Goal: Task Accomplishment & Management: Complete application form

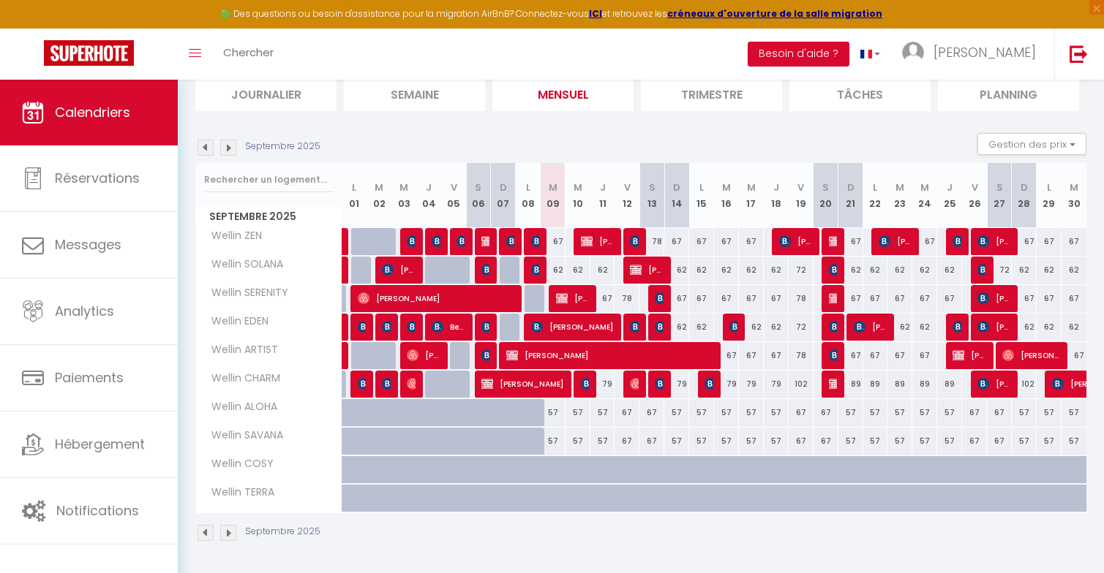
click at [229, 145] on img at bounding box center [228, 148] width 16 height 16
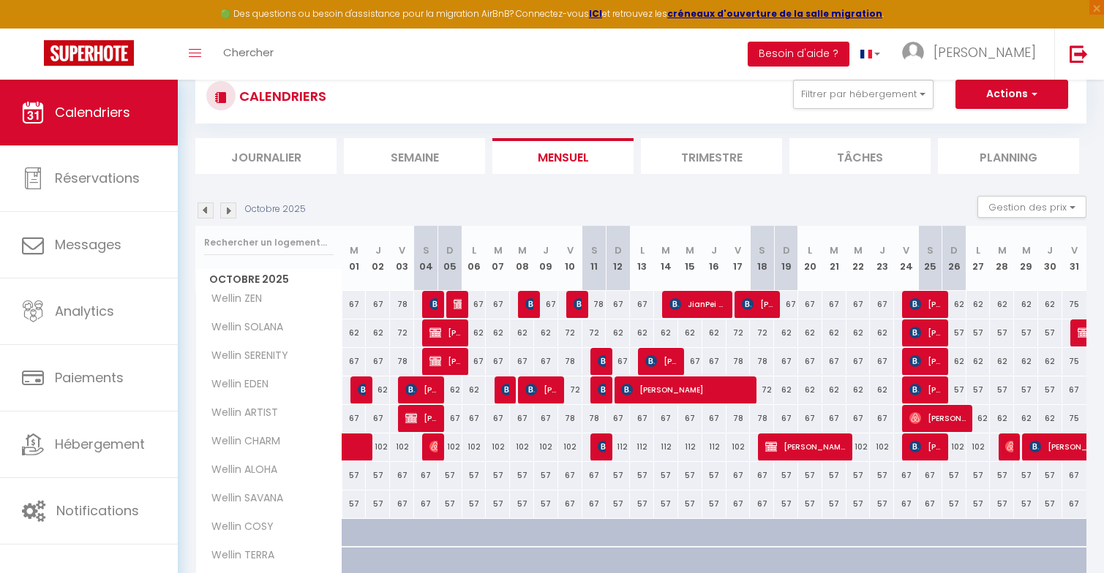
scroll to position [36, 0]
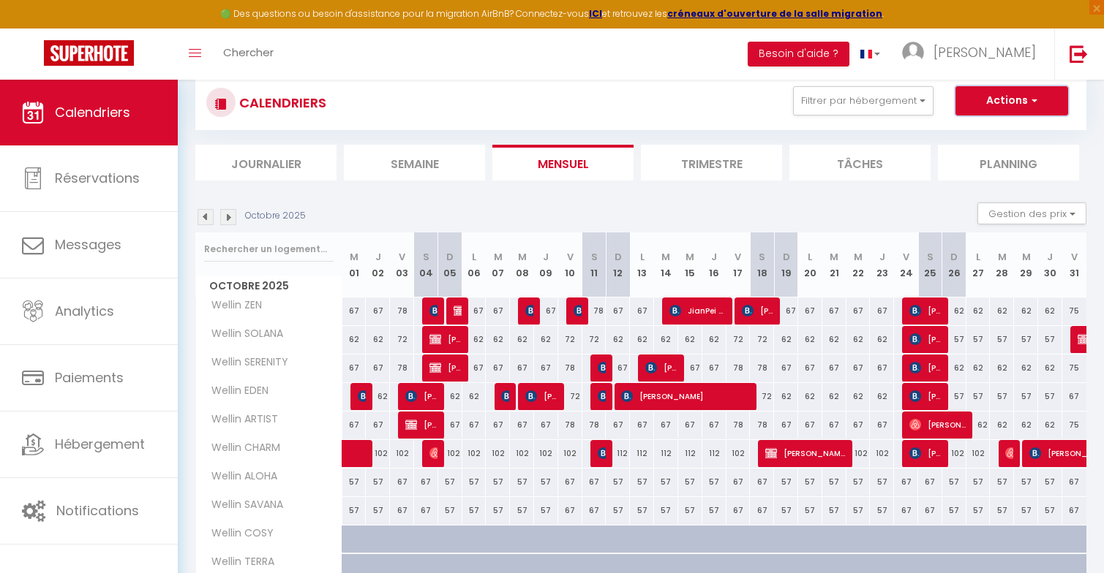
click at [990, 108] on button "Actions" at bounding box center [1011, 100] width 113 height 29
click at [971, 127] on link "Nouvelle réservation" at bounding box center [996, 135] width 127 height 22
select select
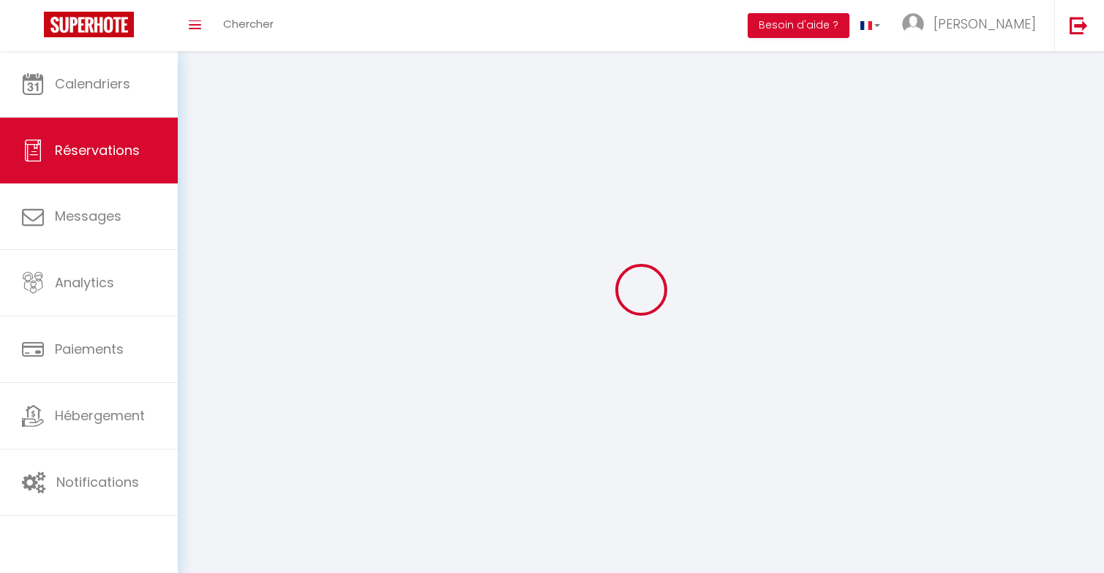
select select
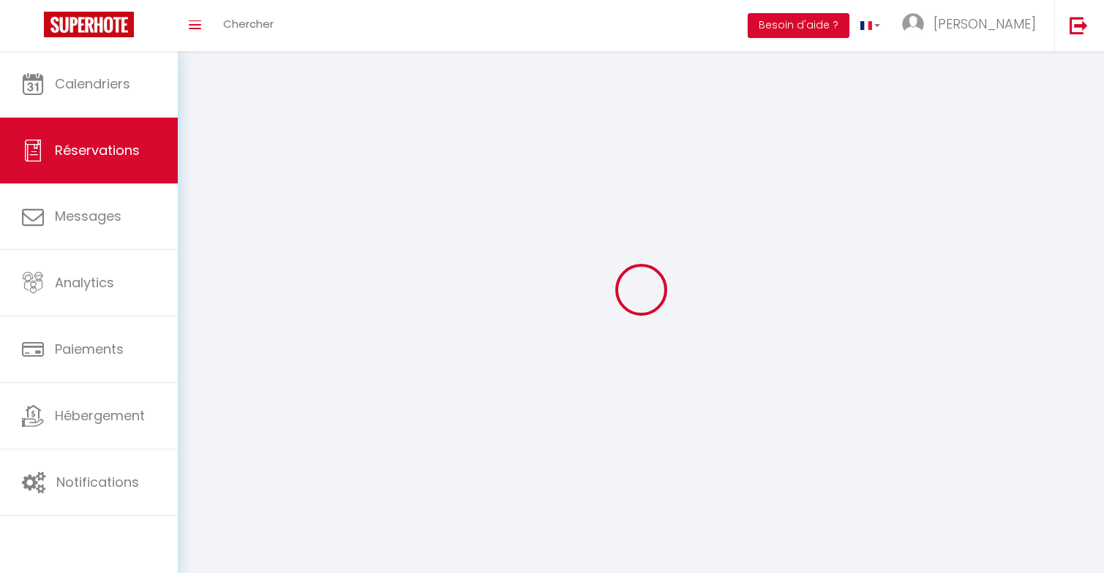
select select
checkbox input "false"
select select
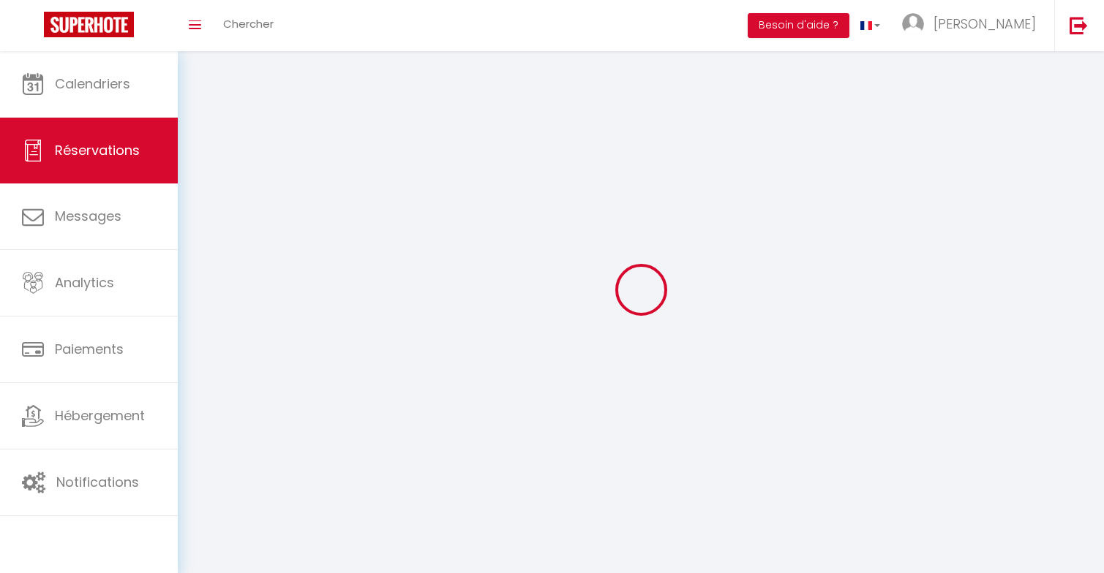
select select
checkbox input "false"
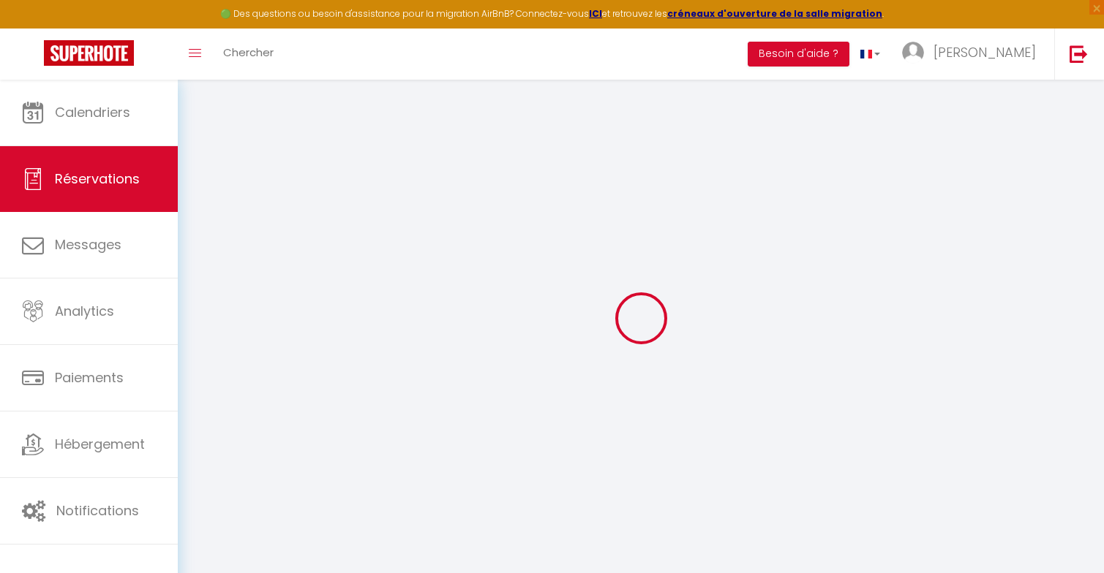
select select
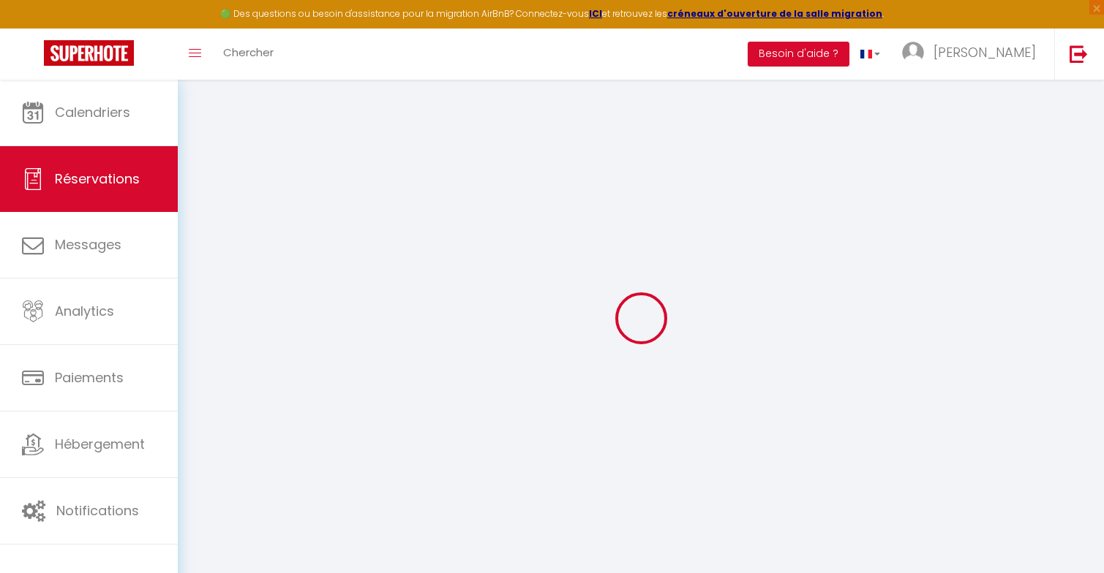
select select
checkbox input "false"
select select
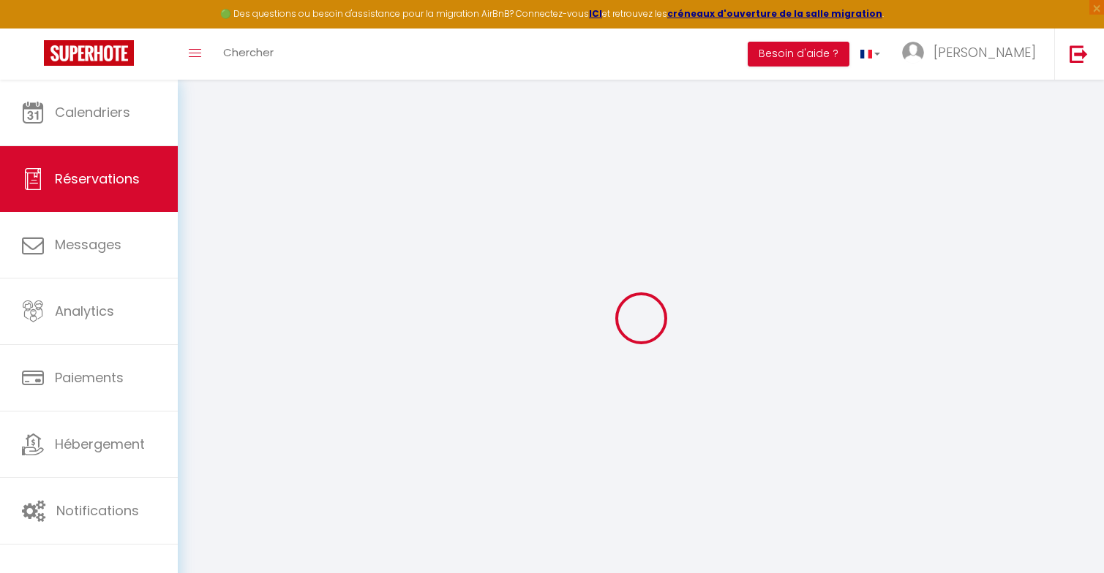
select select
checkbox input "false"
select select
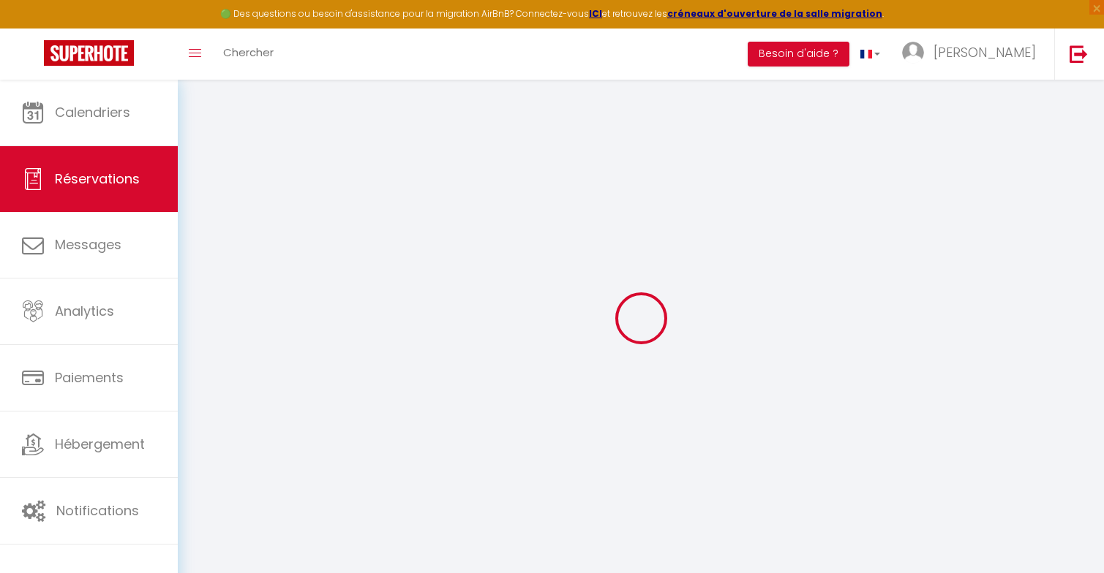
select select
checkbox input "false"
select select
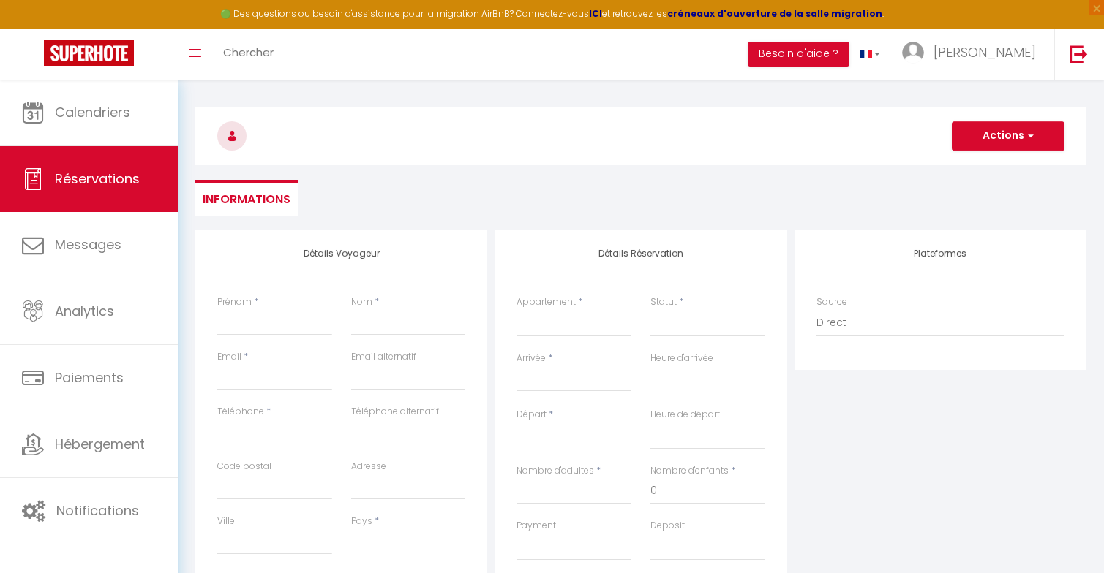
scroll to position [56, 0]
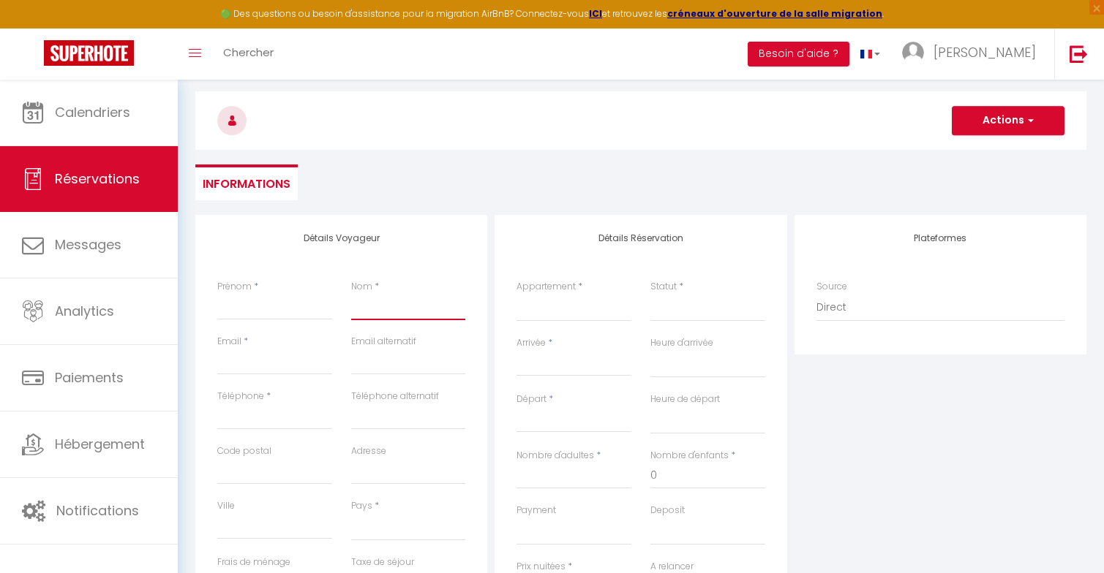
click at [361, 298] on input "Nom" at bounding box center [408, 307] width 115 height 26
type input "S"
select select
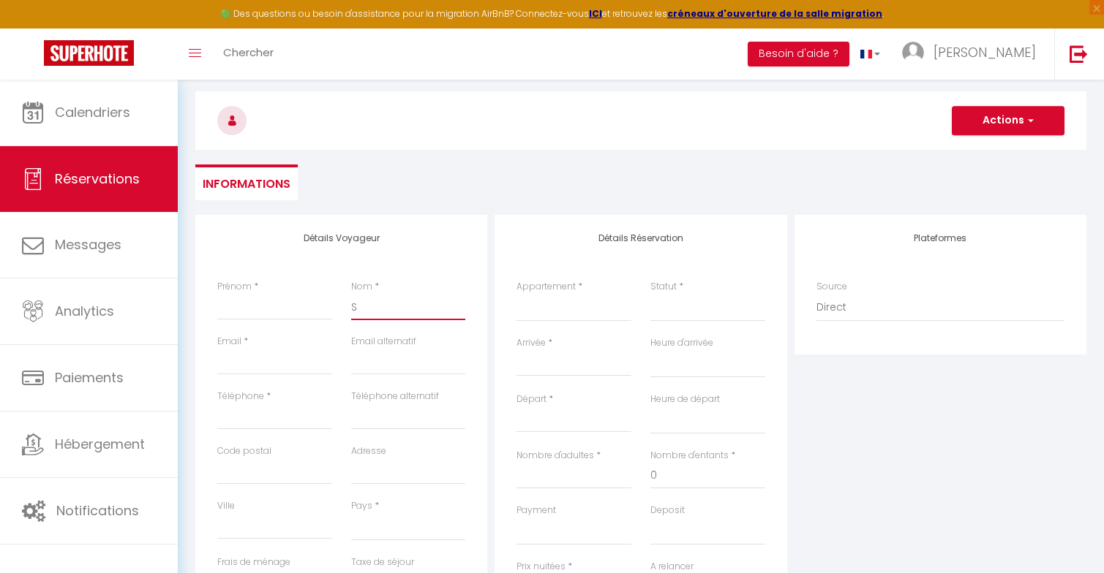
select select
checkbox input "false"
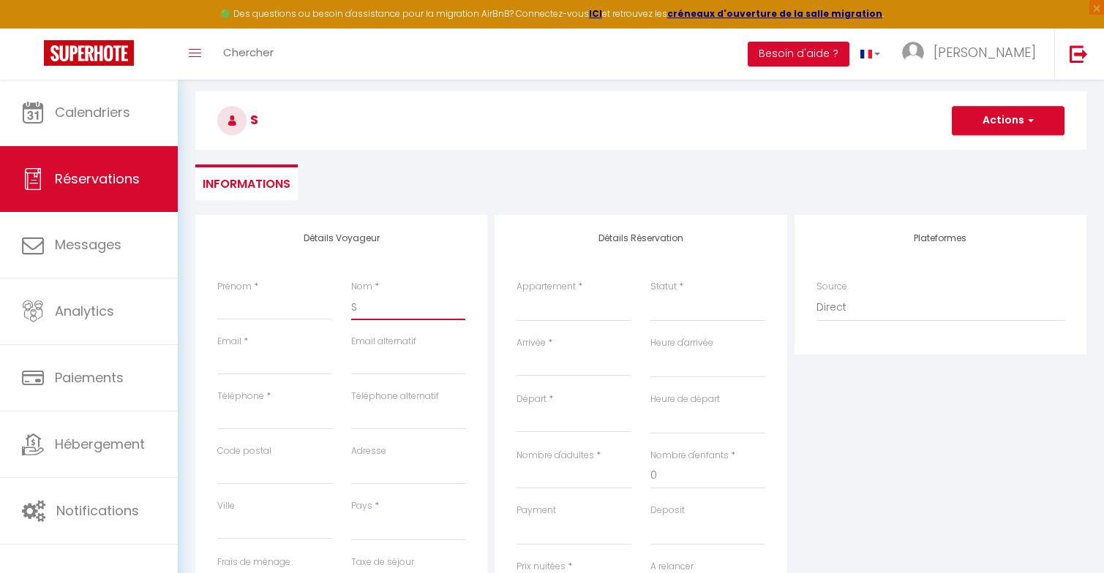
type input "SE"
select select
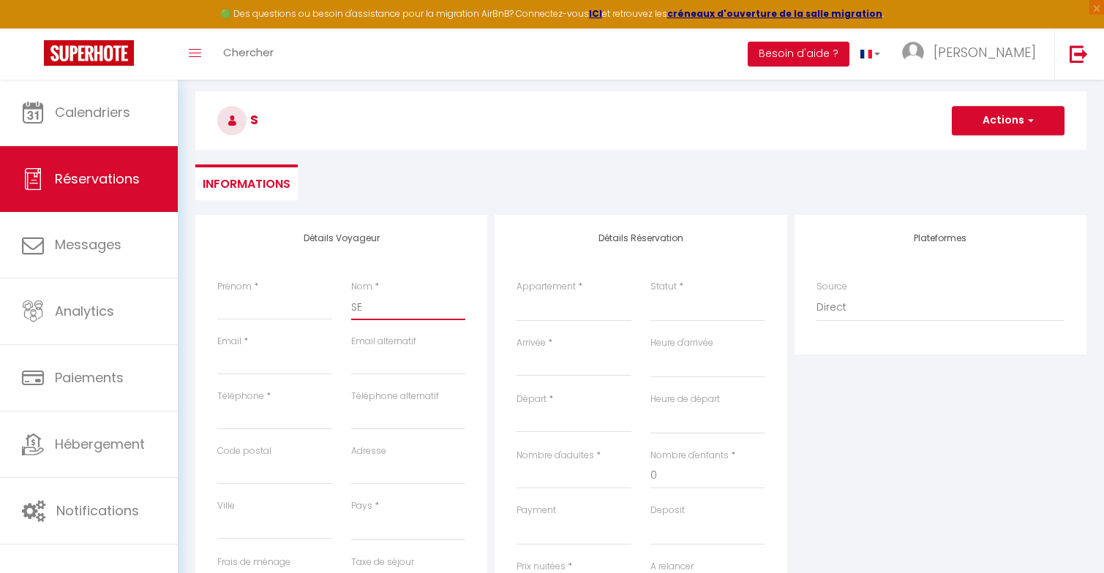
select select
checkbox input "false"
type input "S"
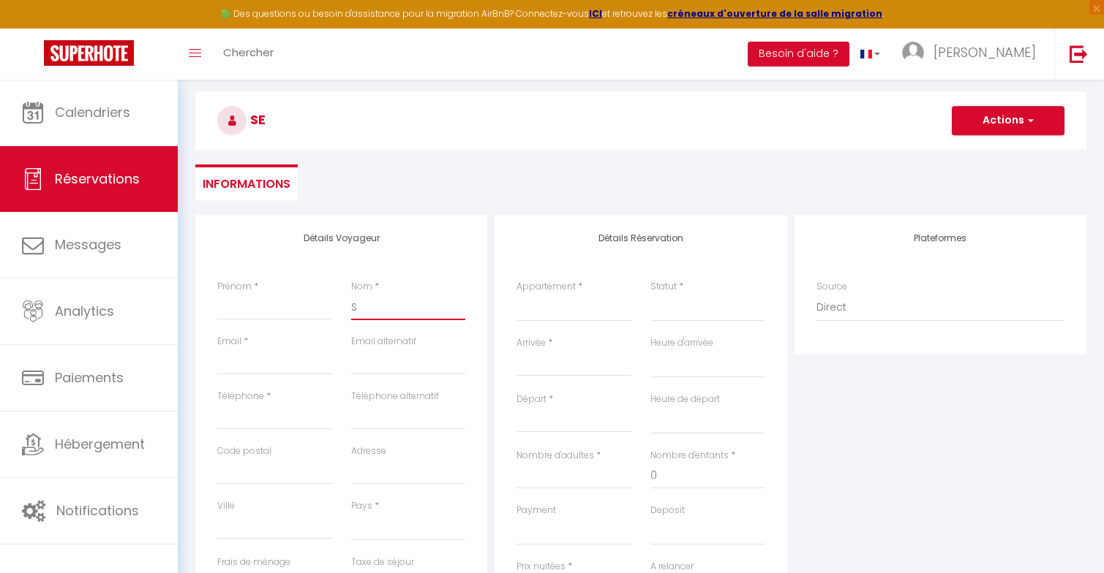
select select
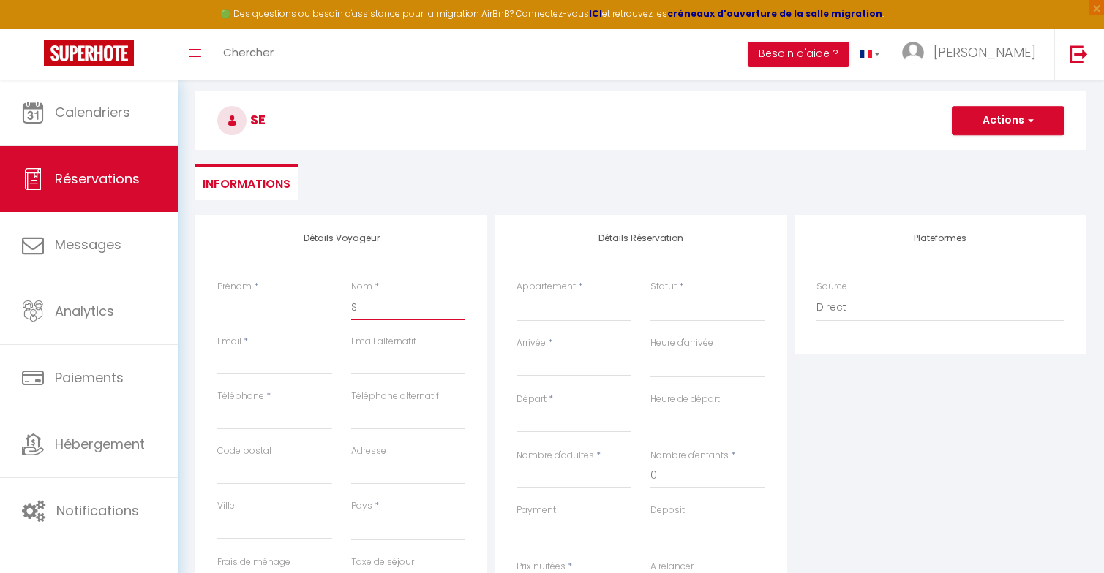
select select
checkbox input "false"
select select
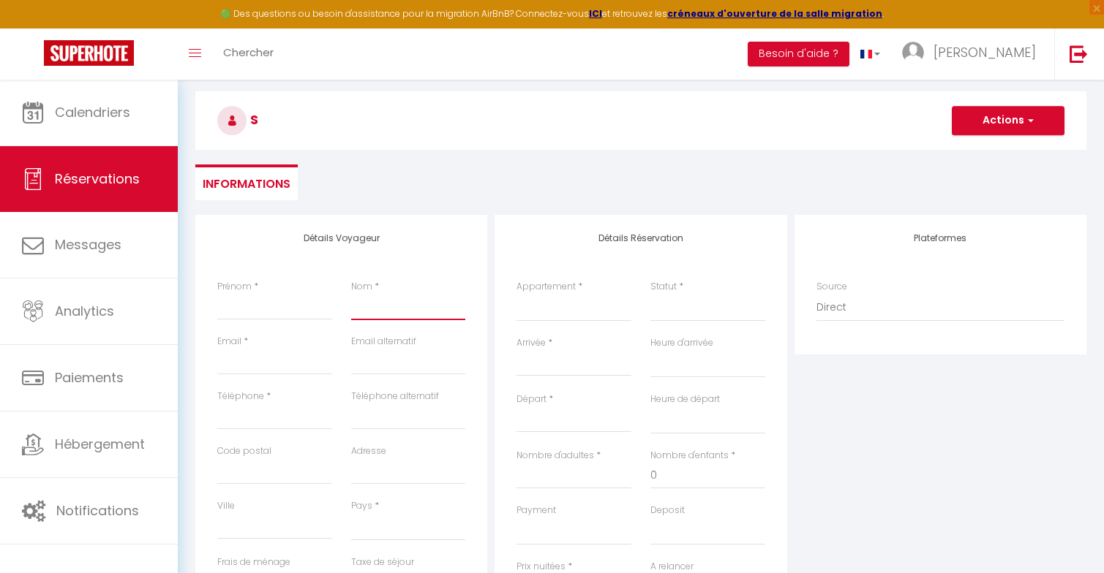
select select
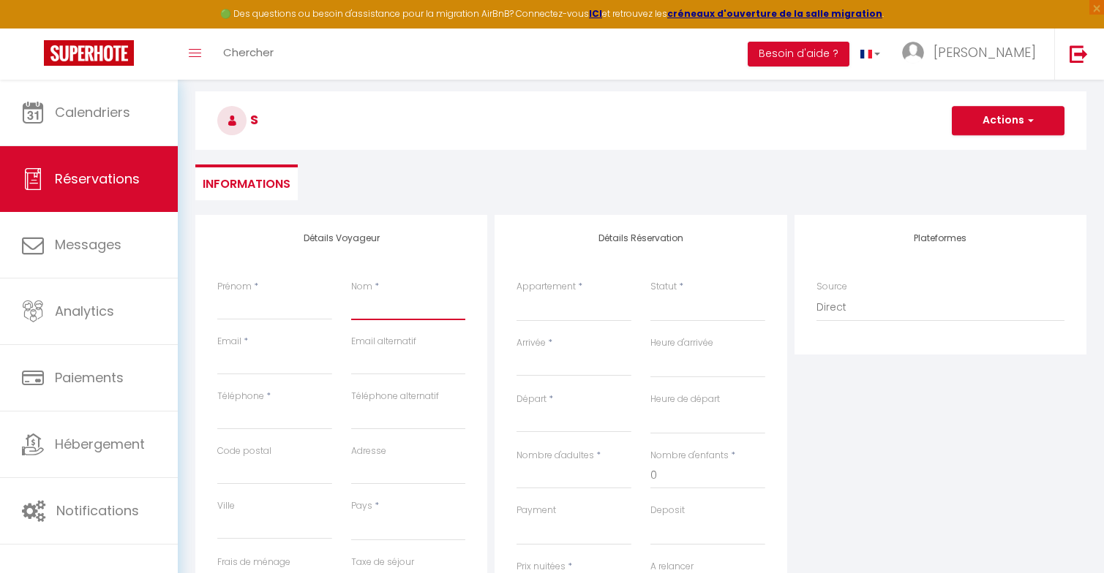
checkbox input "false"
type input "M"
select select
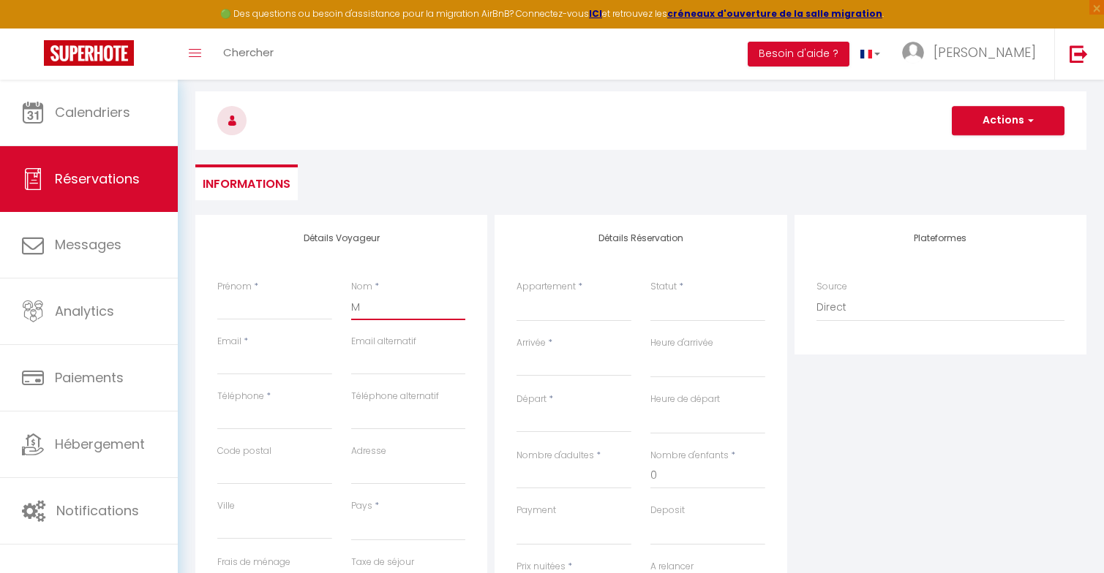
select select
checkbox input "false"
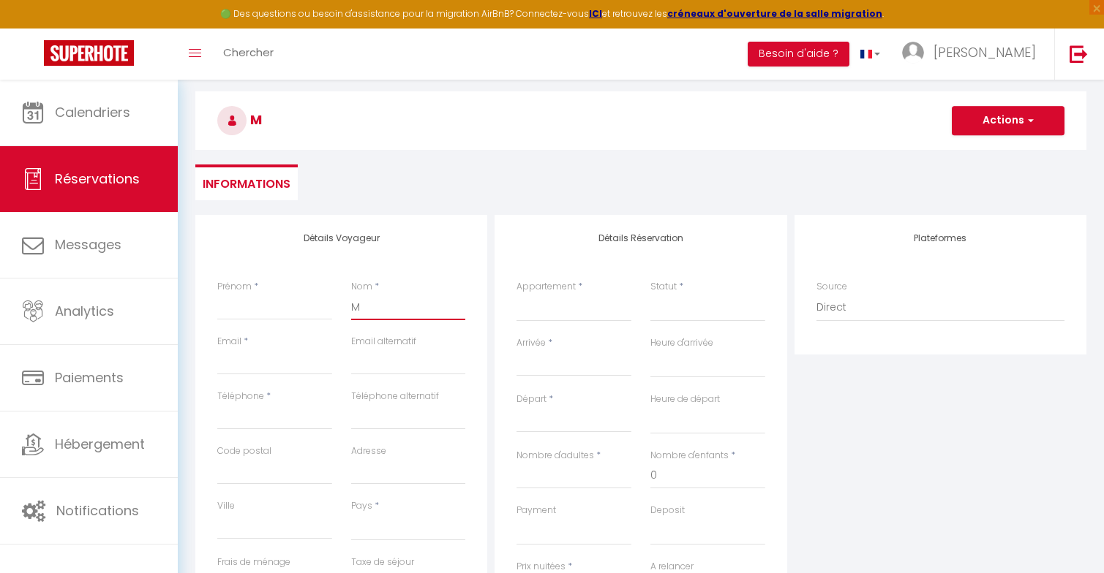
type input "ME"
select select
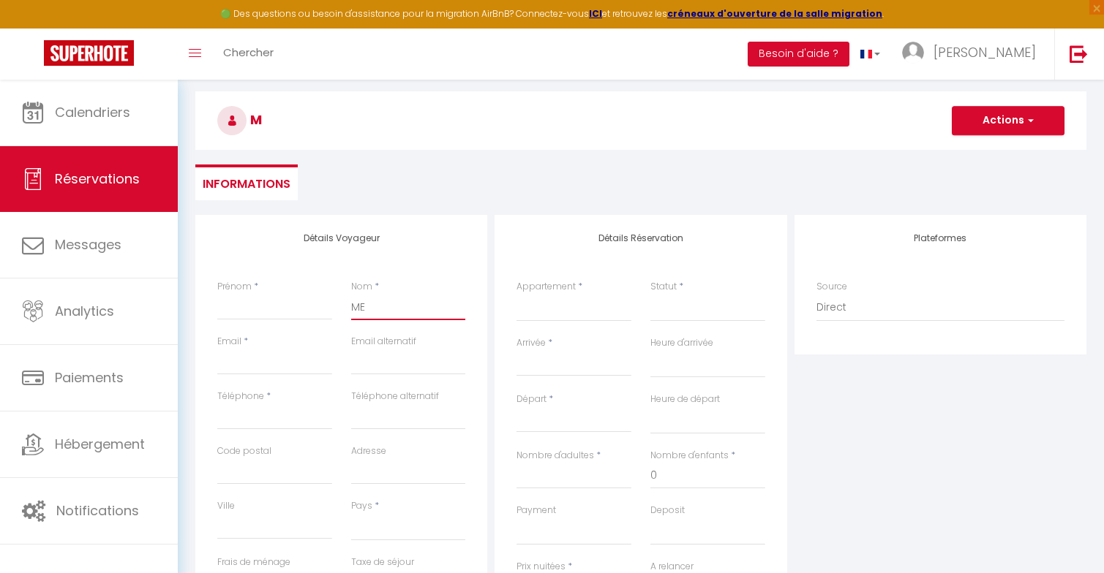
select select
checkbox input "false"
type input "[PERSON_NAME]"
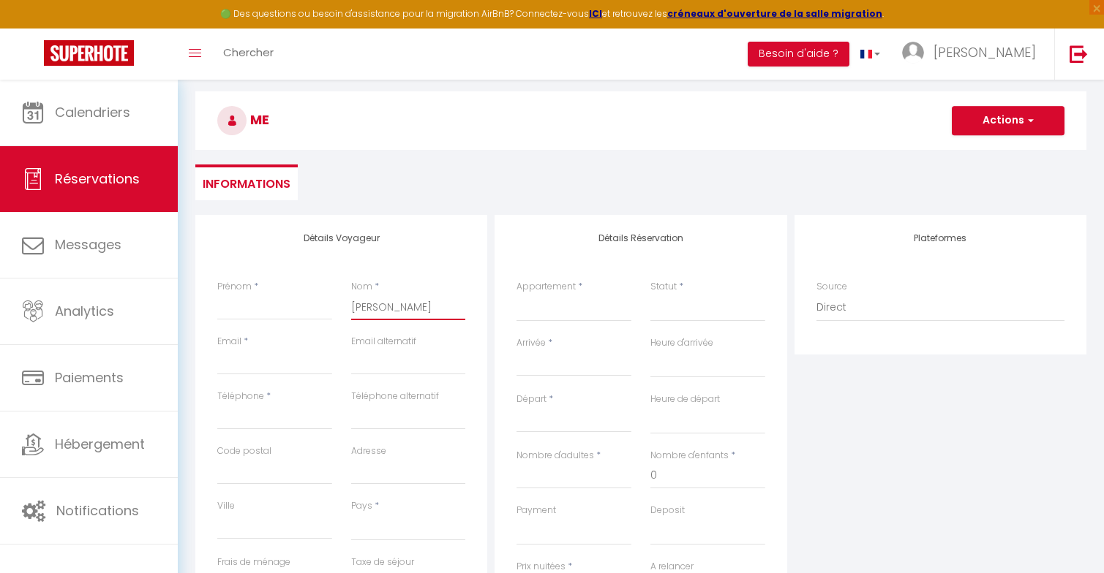
select select
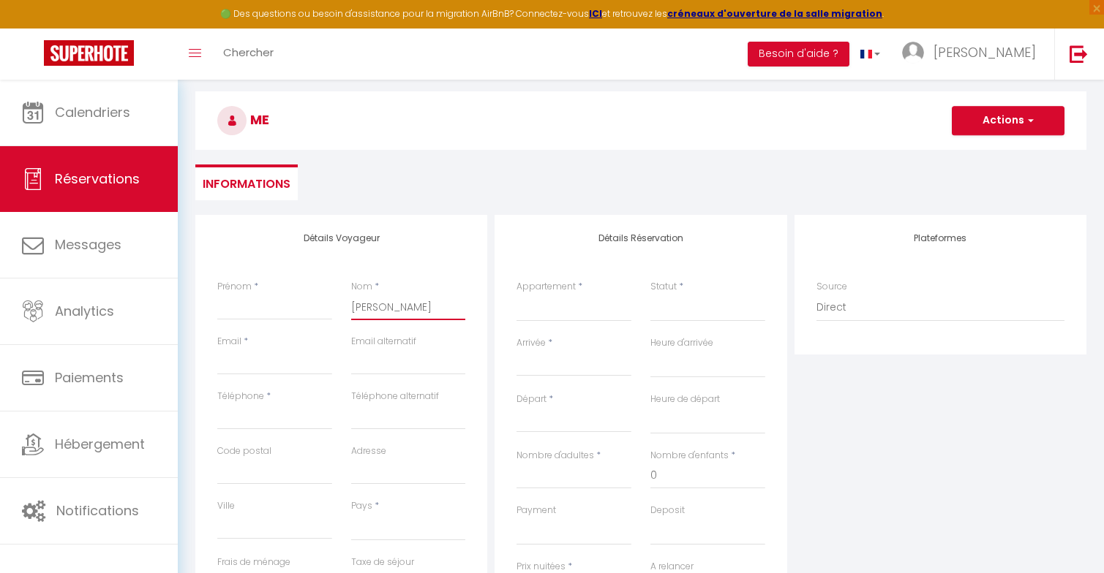
select select
checkbox input "false"
type input "ME"
select select
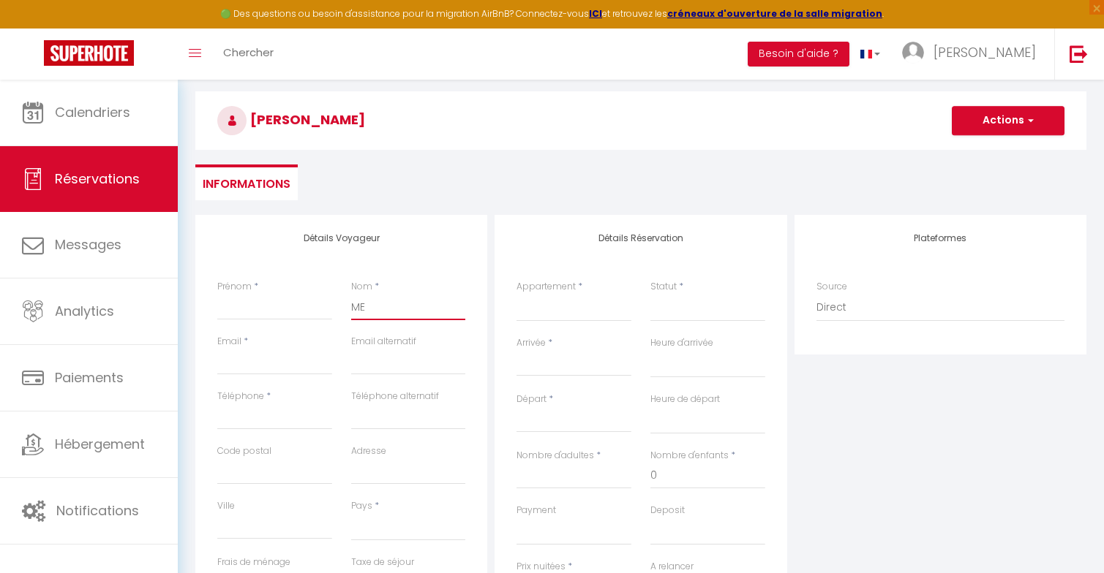
select select
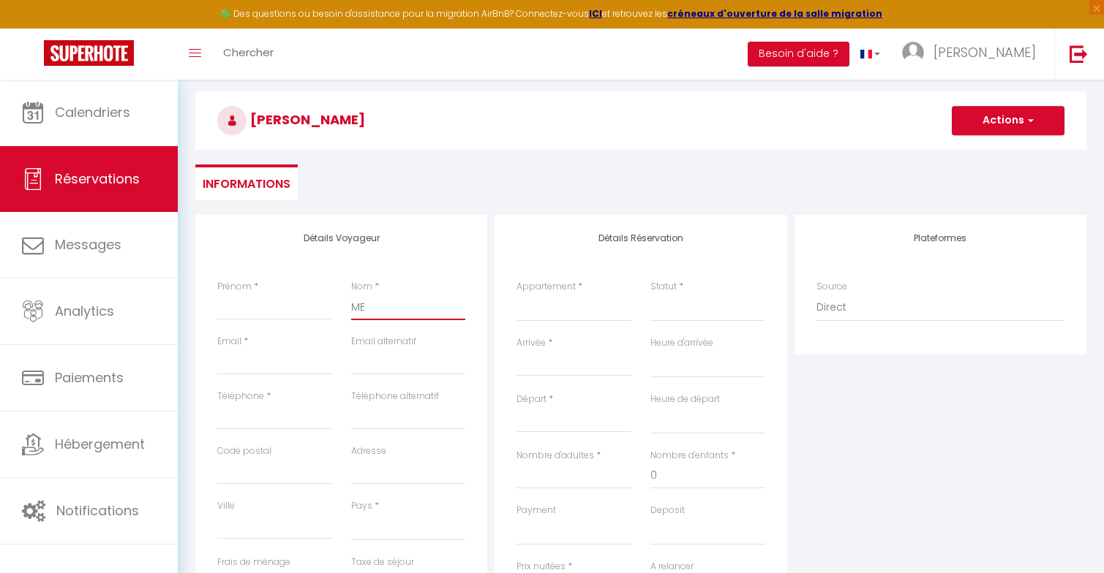
select select
checkbox input "false"
type input "MEM"
select select
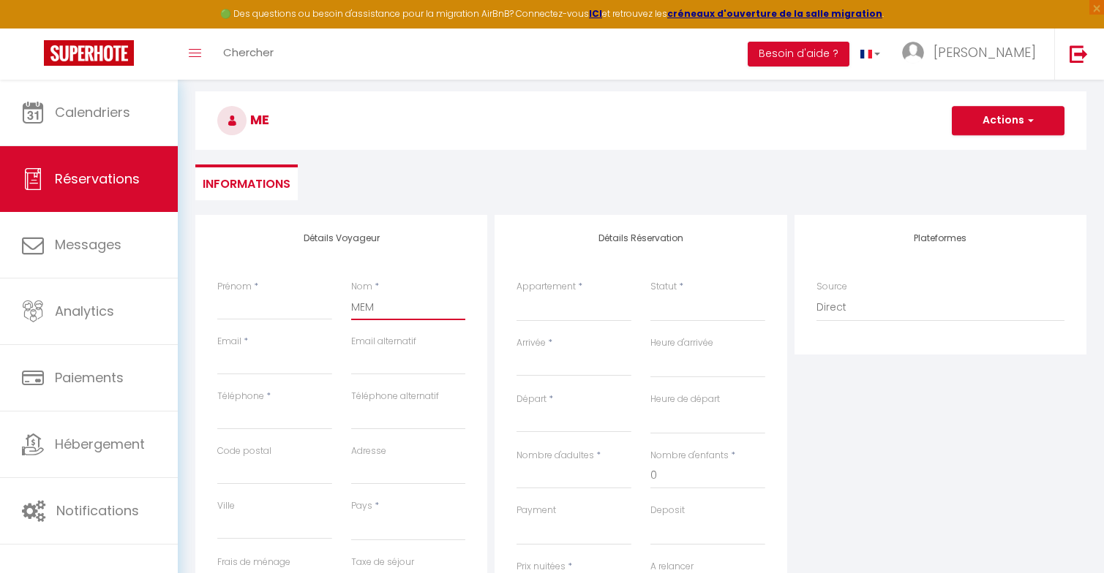
select select
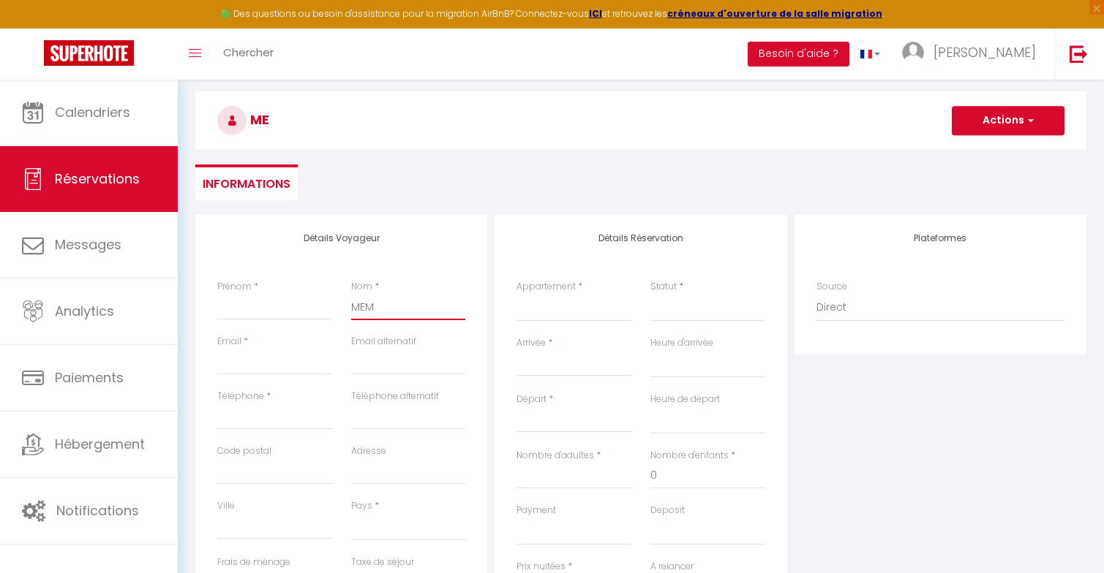
checkbox input "false"
type input "MEME"
select select
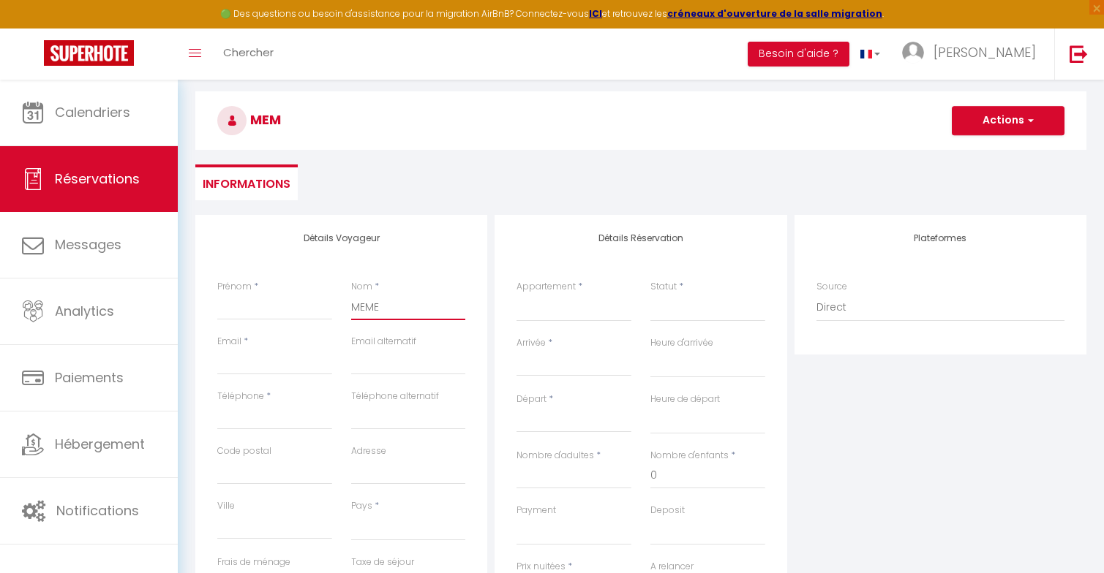
select select
checkbox input "false"
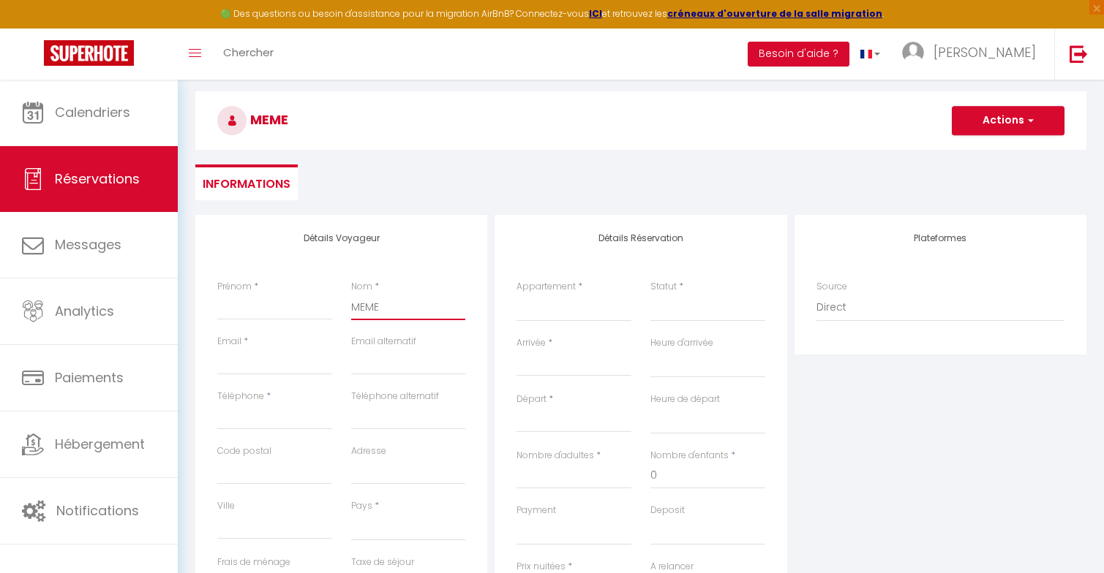
type input "MEMEL"
select select
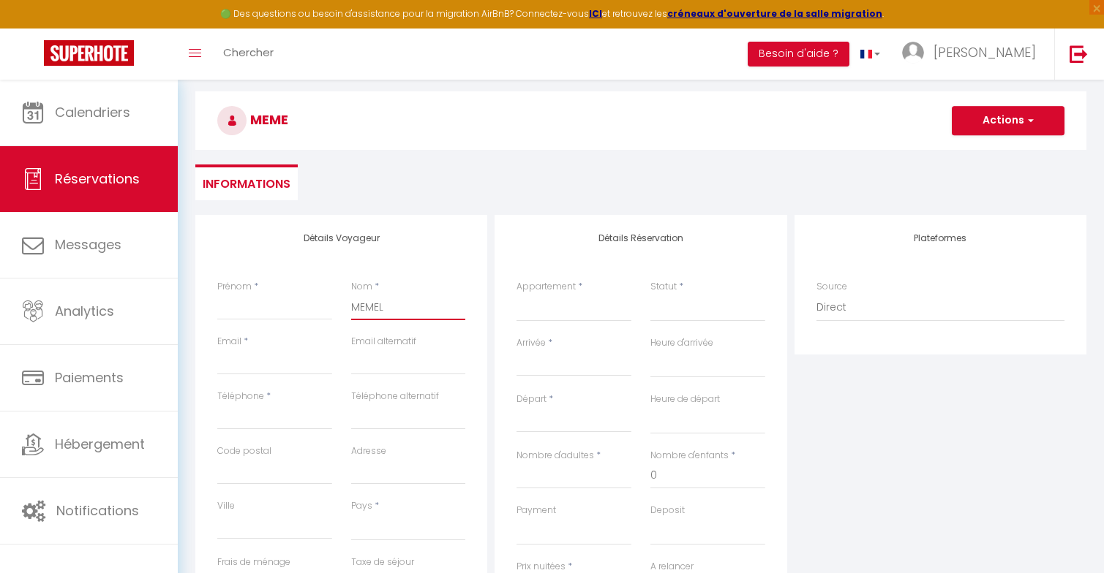
select select
checkbox input "false"
type input "MEMEL"
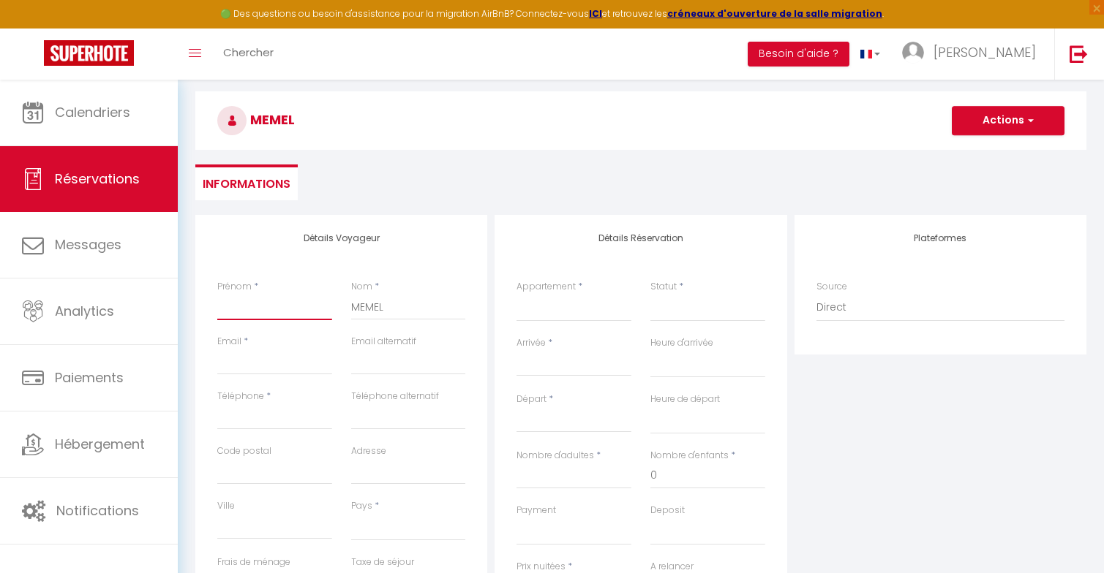
click at [290, 303] on input "Prénom" at bounding box center [274, 307] width 115 height 26
type input "E"
select select
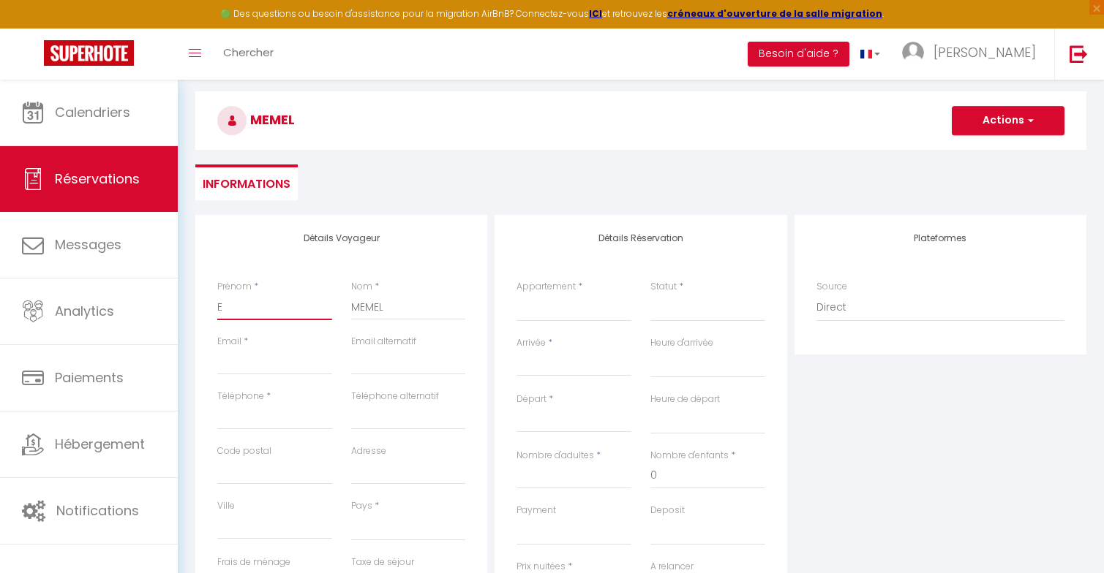
select select
checkbox input "false"
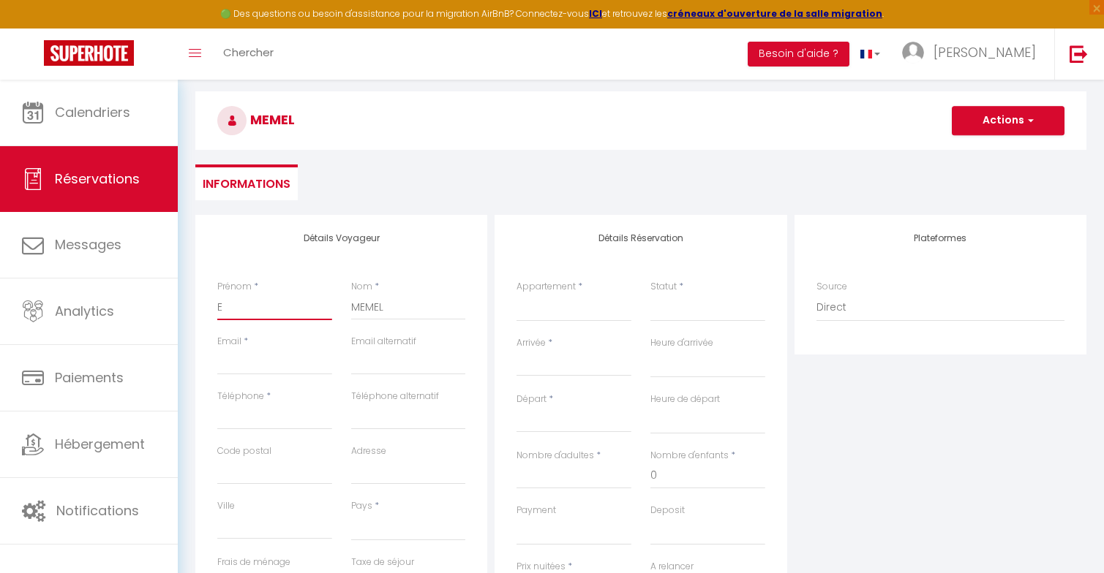
type input "ES"
select select
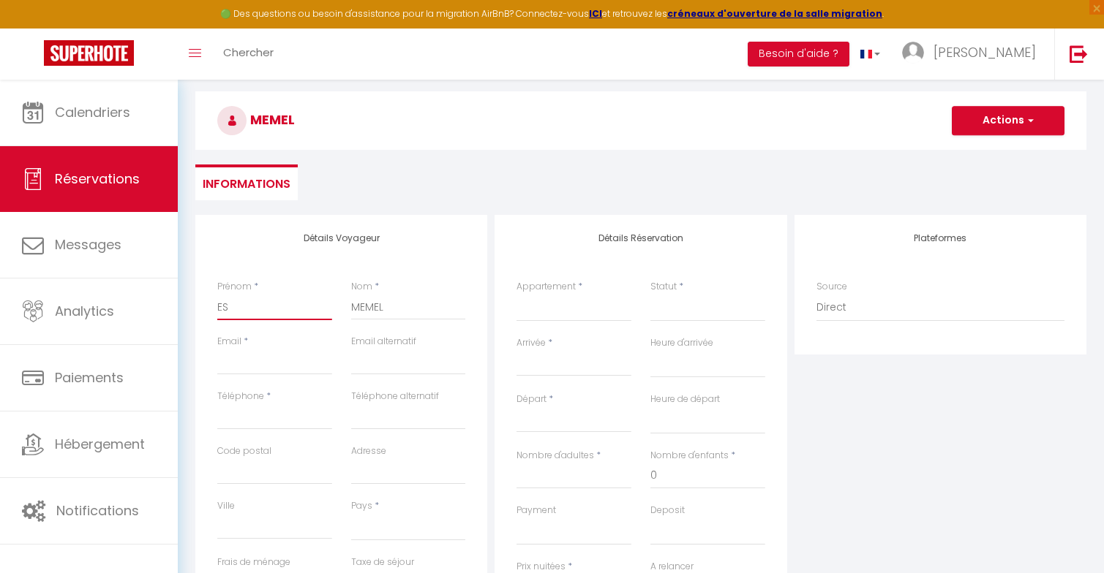
select select
checkbox input "false"
type input "ESP"
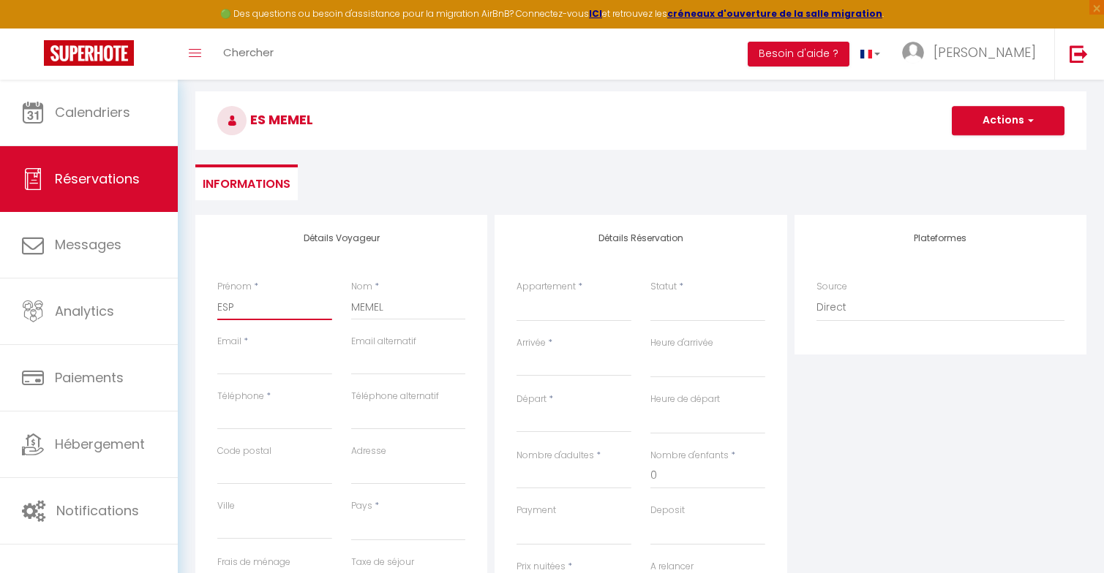
select select
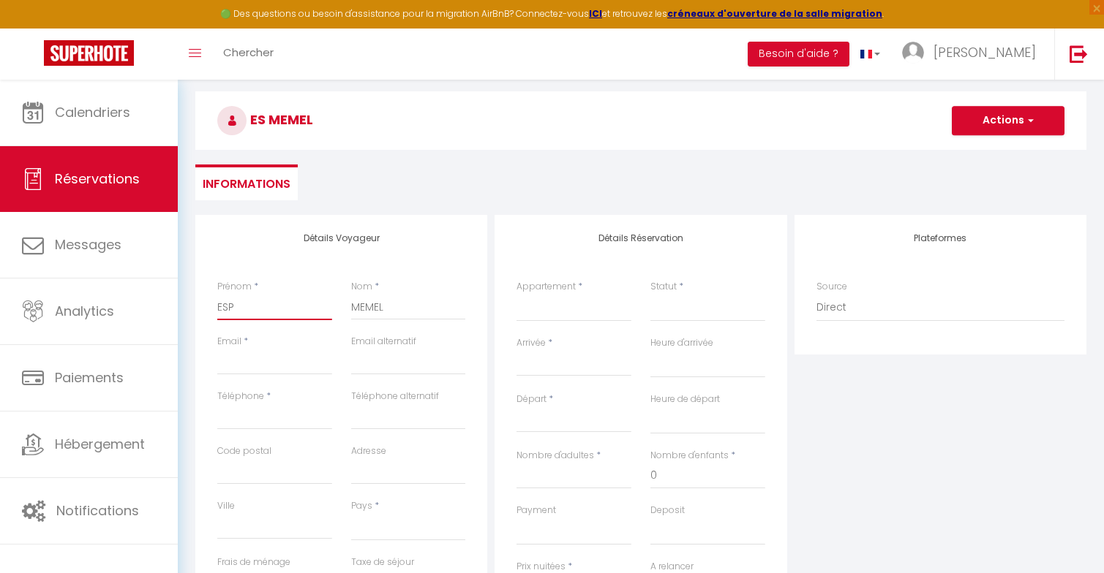
select select
checkbox input "false"
type input "ESPÉ"
select select
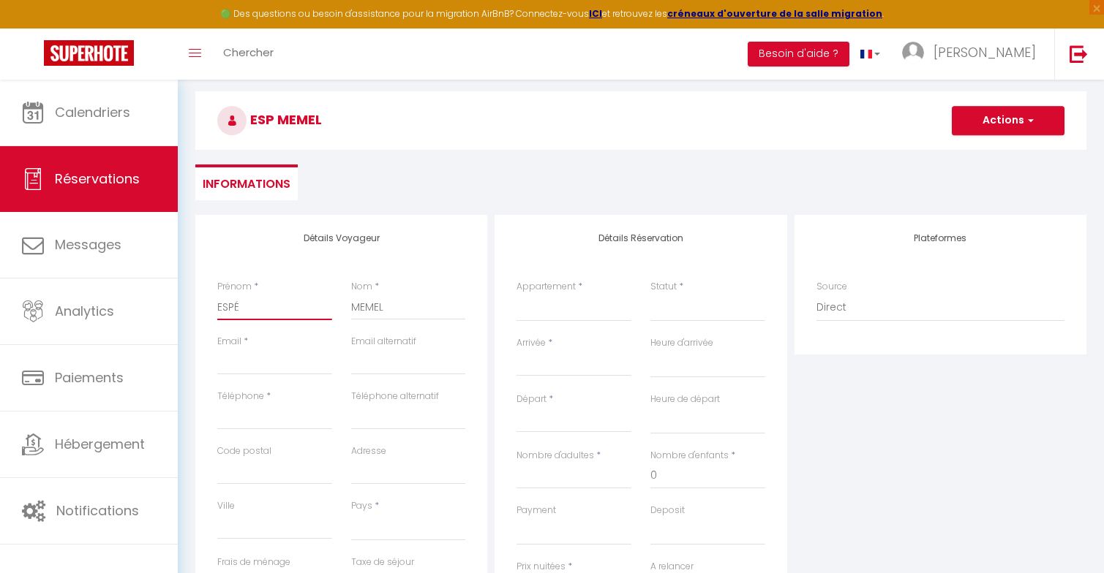
select select
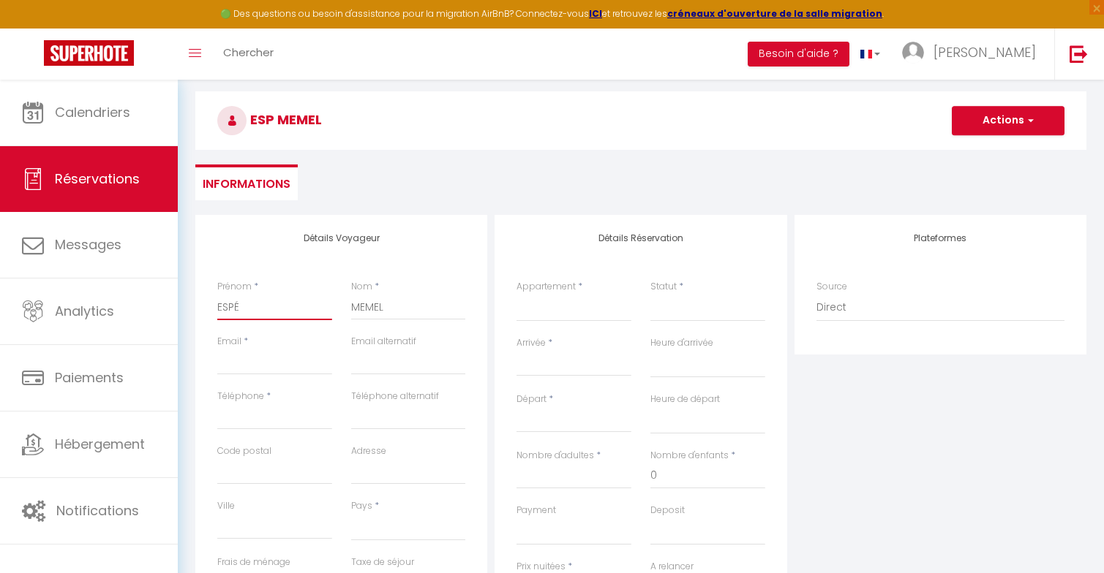
select select
checkbox input "false"
type input "ESPÉR"
select select
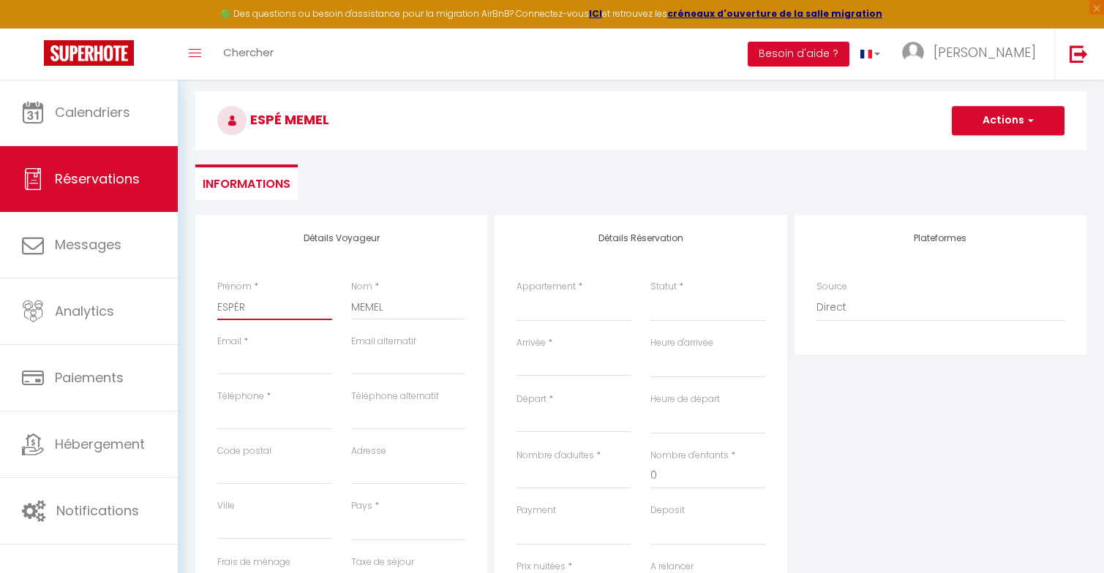
select select
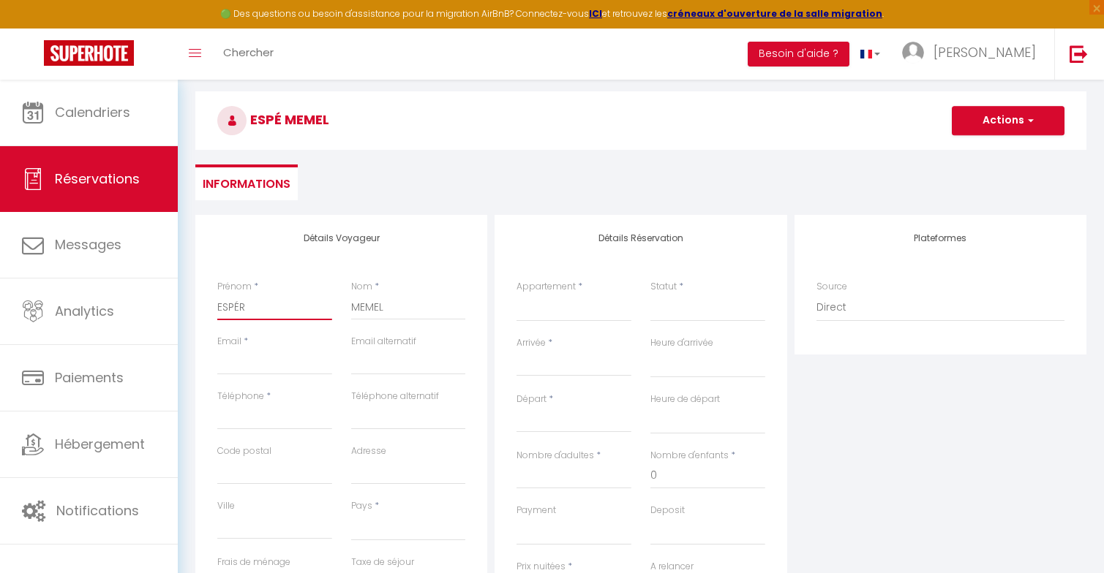
checkbox input "false"
type input "ESPÉRA"
select select
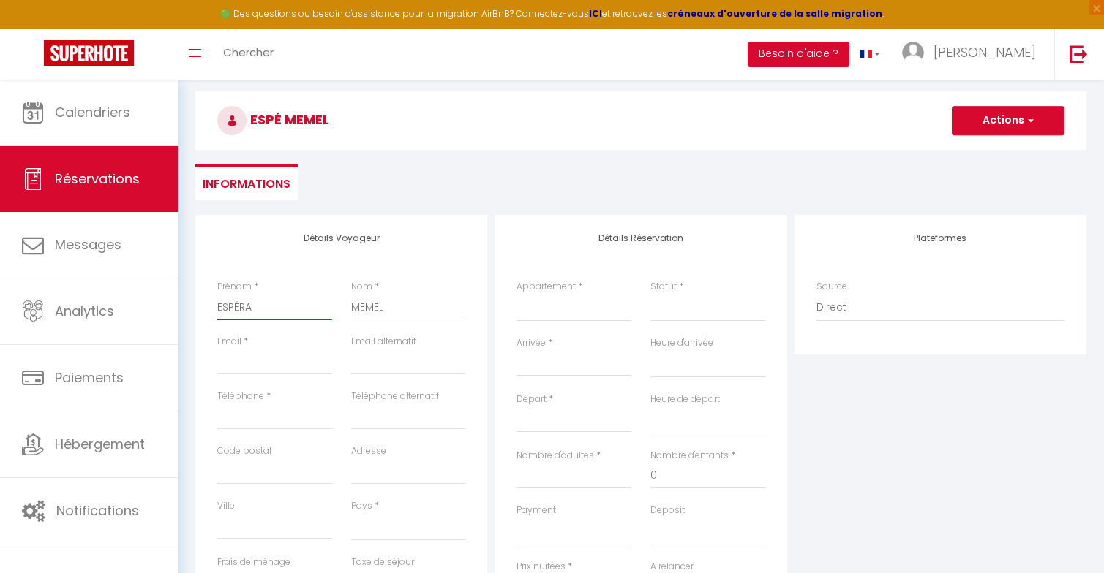
select select
checkbox input "false"
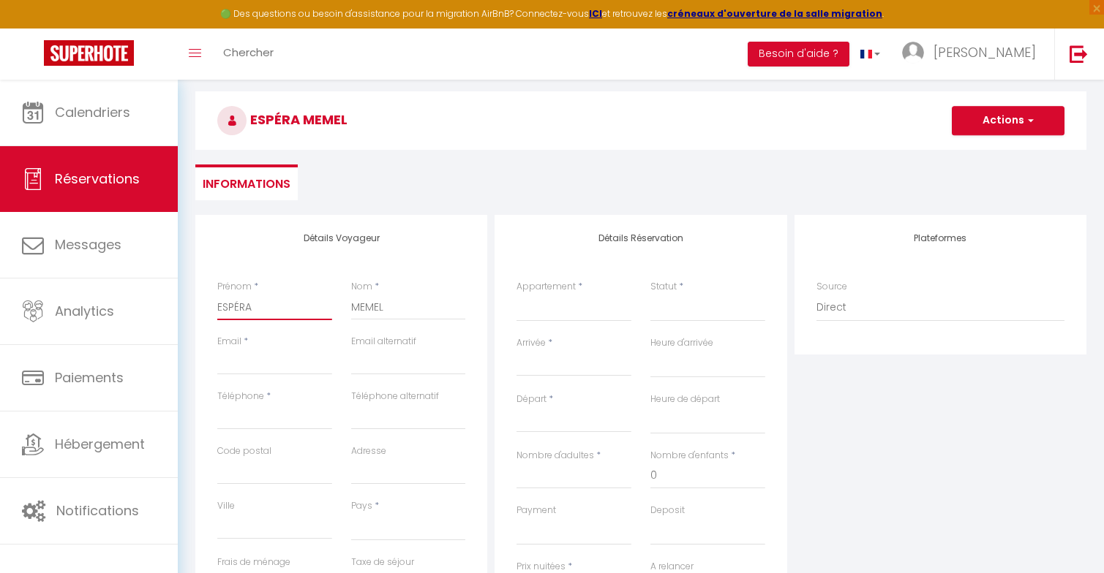
type input "ESPÉRAN"
select select
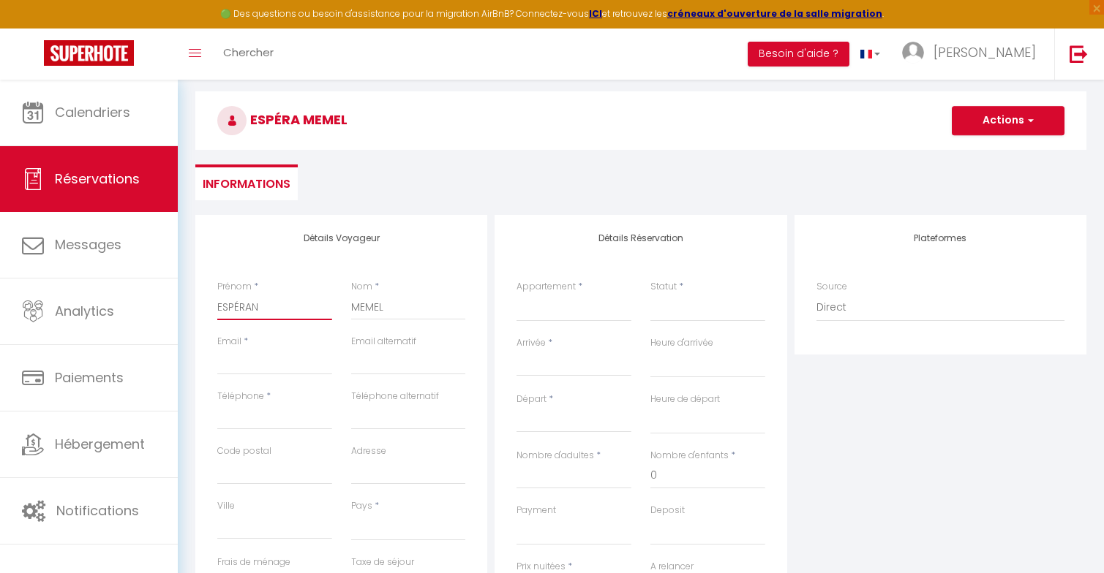
select select
click at [246, 364] on input "Email client" at bounding box center [274, 362] width 115 height 26
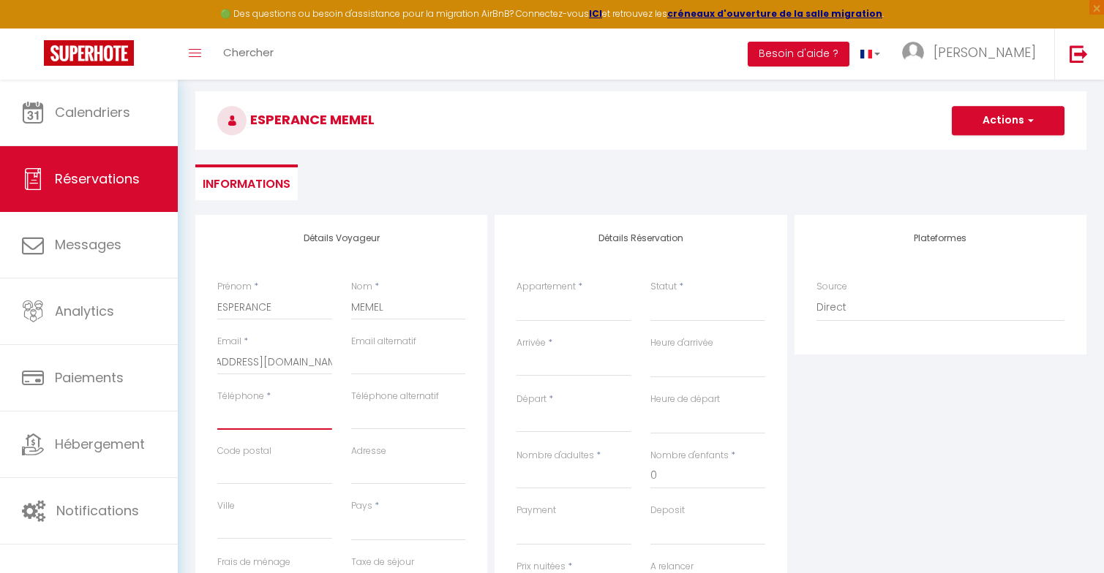
click at [252, 417] on input "Téléphone" at bounding box center [274, 417] width 115 height 26
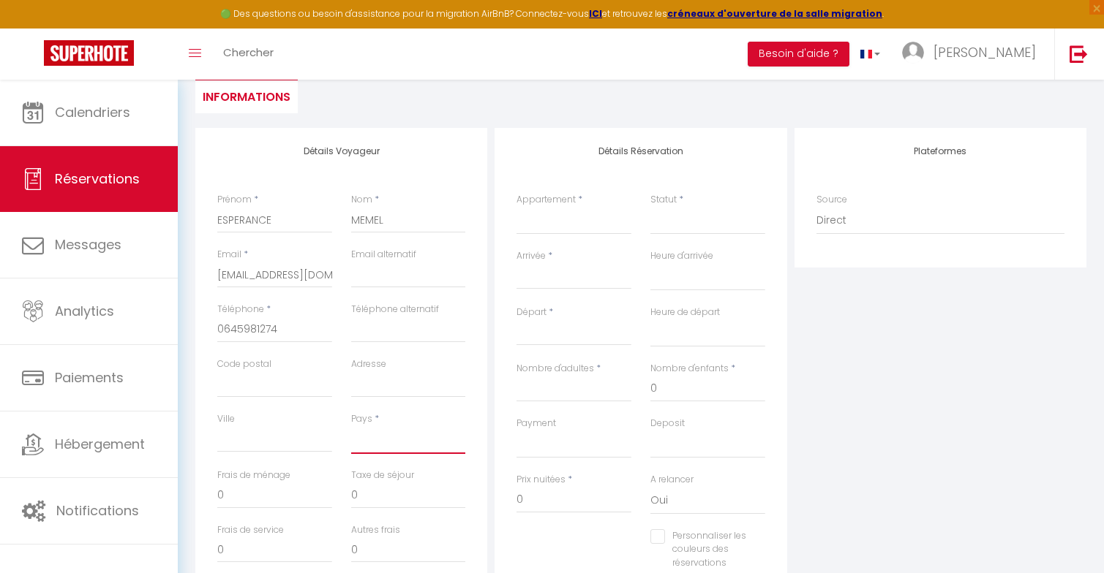
click at [380, 446] on select "[GEOGRAPHIC_DATA] [GEOGRAPHIC_DATA] [GEOGRAPHIC_DATA] [GEOGRAPHIC_DATA] [GEOGRA…" at bounding box center [408, 440] width 115 height 28
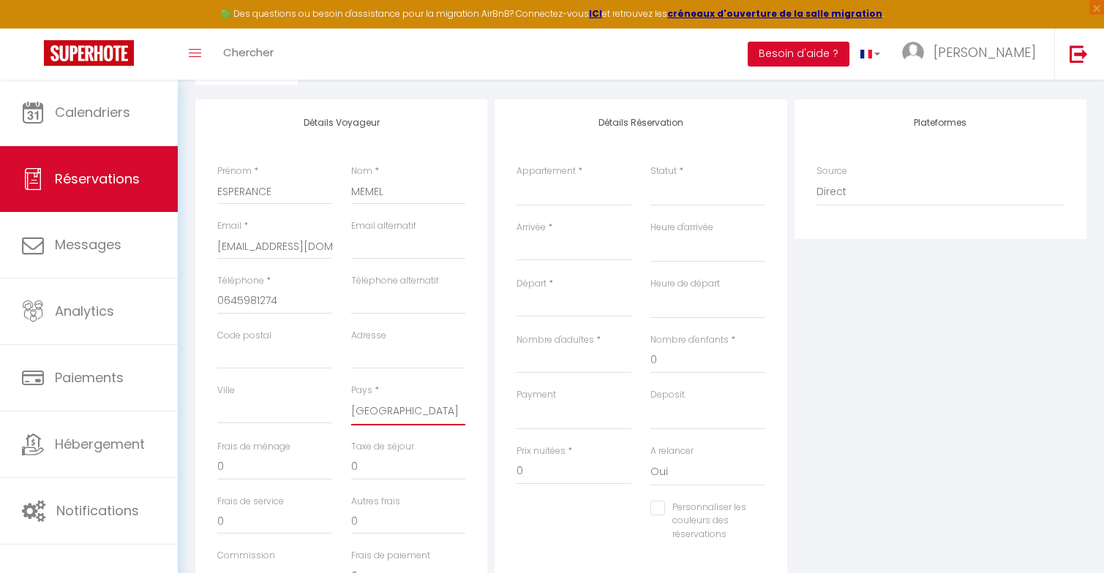
scroll to position [186, 0]
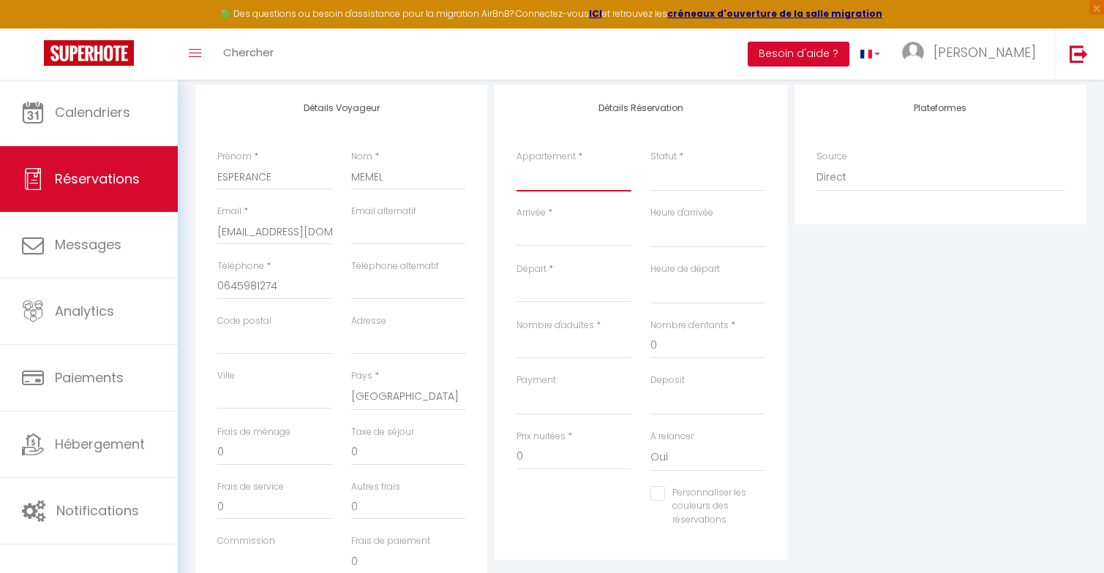
click at [546, 179] on select "Wellin SOLANA Wellin SERENITY Wellin EDEN Wellin ARTIST Wellin CHARM Wellin ZEN…" at bounding box center [573, 178] width 115 height 28
click at [656, 187] on select "Confirmé Non Confirmé [PERSON_NAME] par le voyageur No Show Request" at bounding box center [707, 178] width 115 height 28
click at [672, 178] on select "Confirmé Non Confirmé [PERSON_NAME] par le voyageur No Show Request" at bounding box center [707, 178] width 115 height 28
click at [680, 180] on select "Confirmé Non Confirmé [PERSON_NAME] par le voyageur No Show Request" at bounding box center [707, 178] width 115 height 28
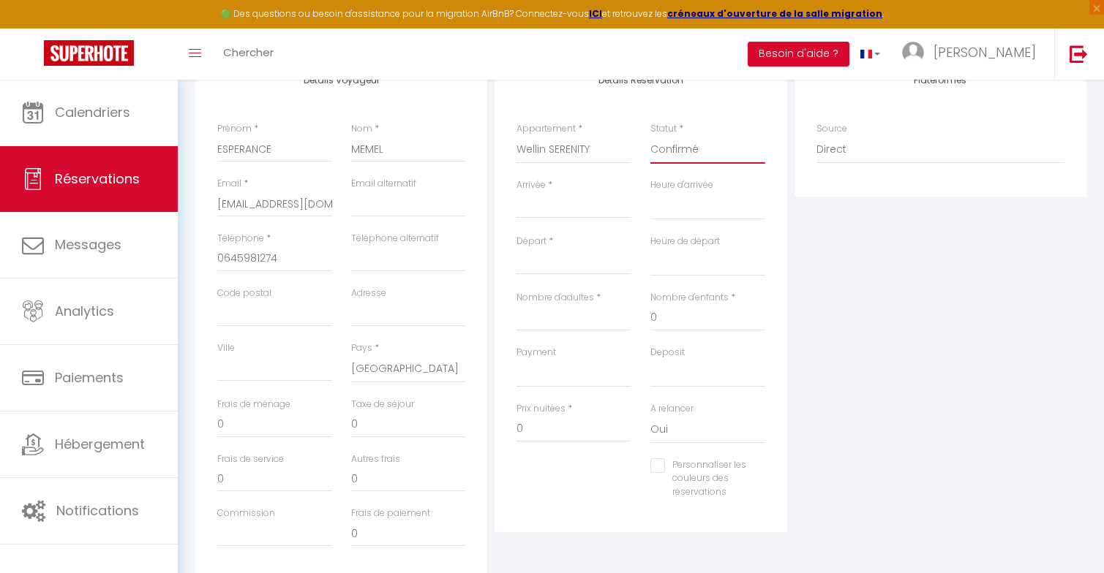
scroll to position [227, 0]
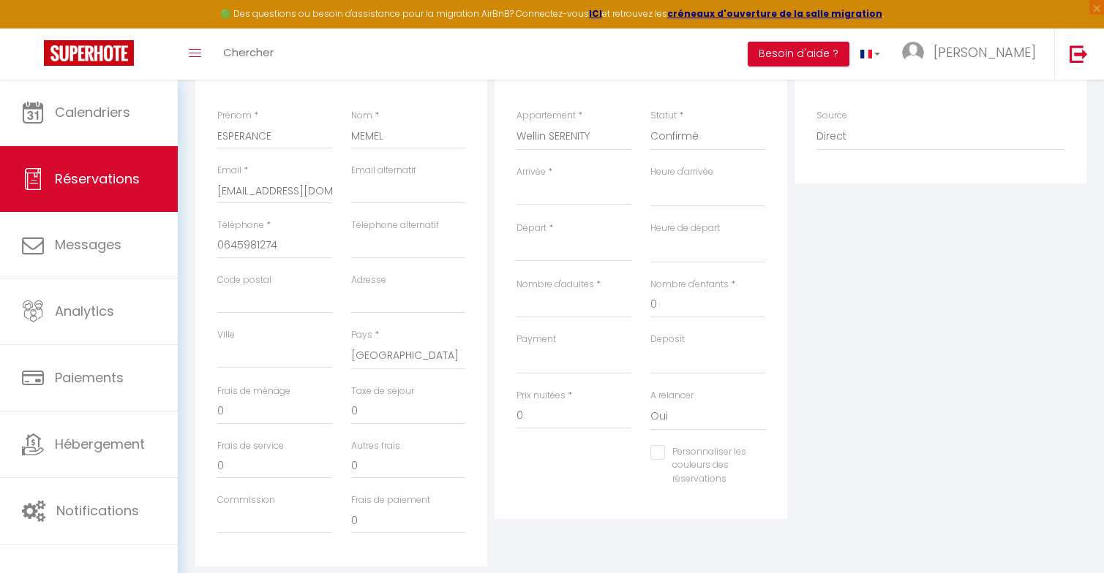
click at [570, 184] on input "Arrivée" at bounding box center [573, 193] width 115 height 19
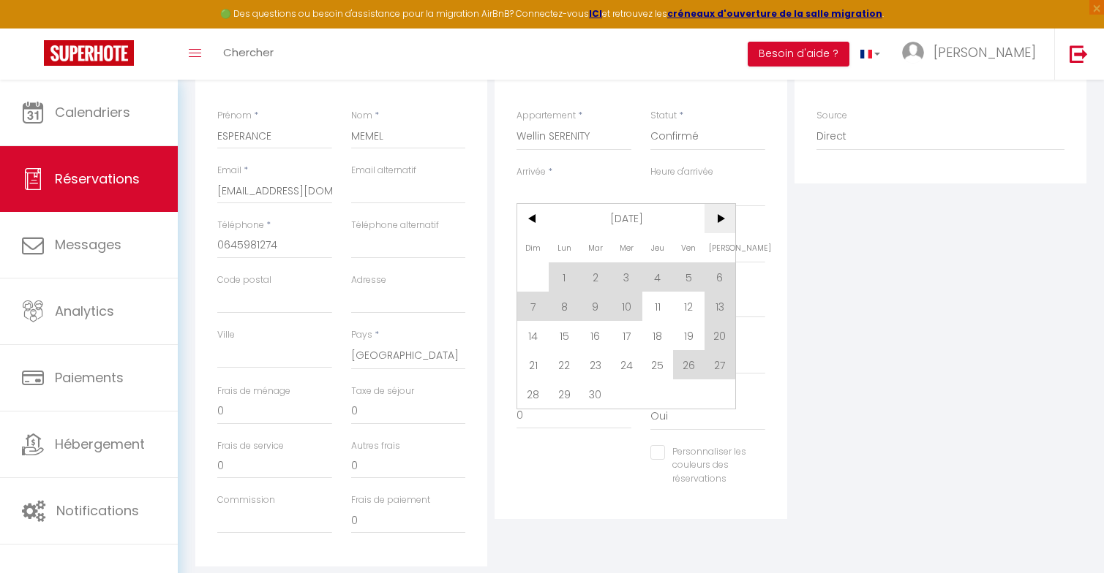
click at [715, 207] on span ">" at bounding box center [719, 218] width 31 height 29
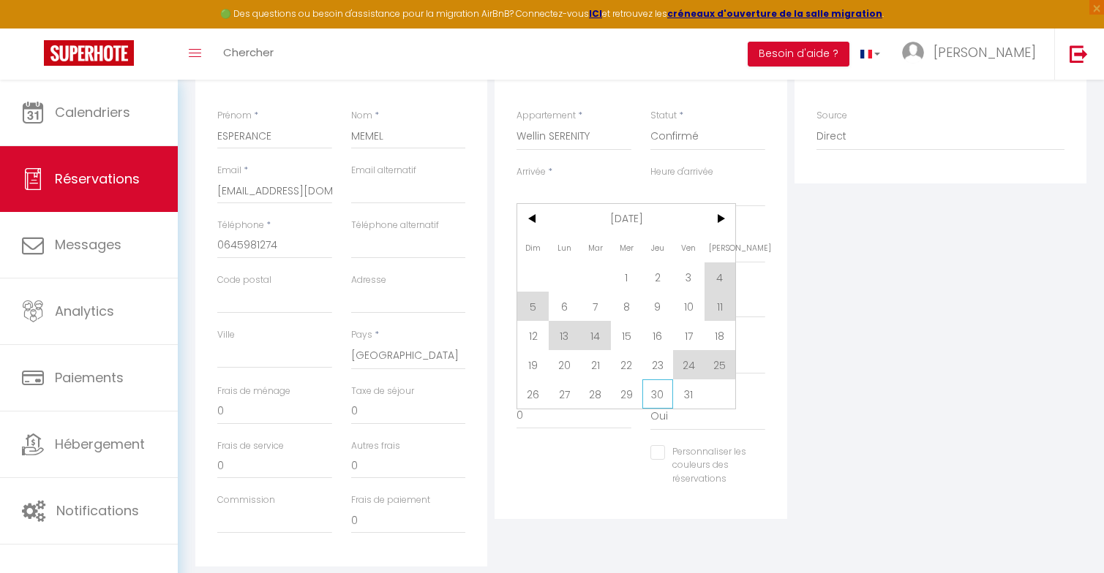
click at [661, 393] on span "30" at bounding box center [657, 394] width 31 height 29
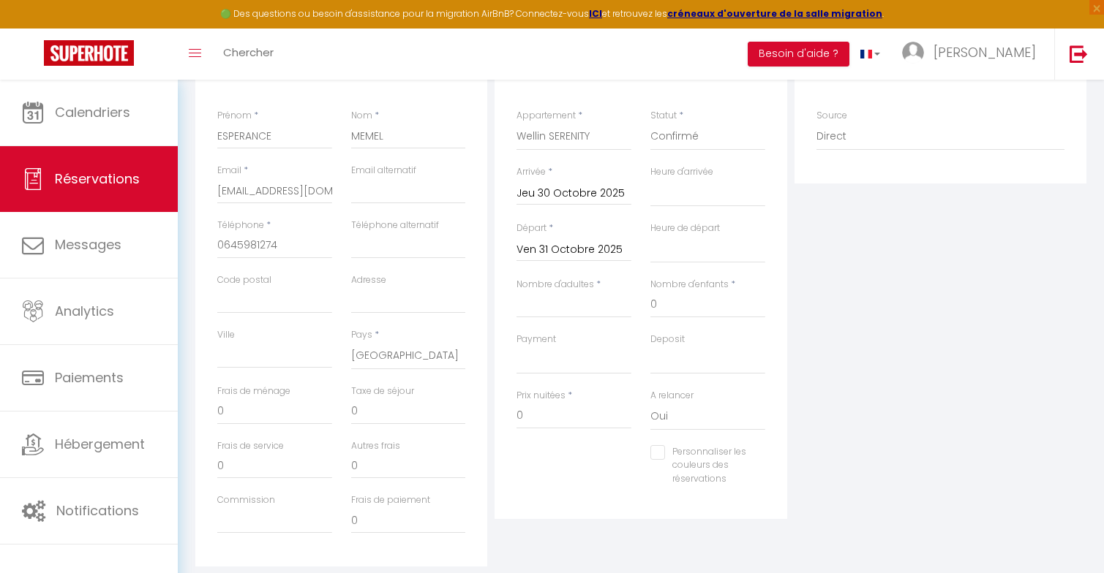
click at [556, 250] on input "Ven 31 Octobre 2025" at bounding box center [573, 250] width 115 height 19
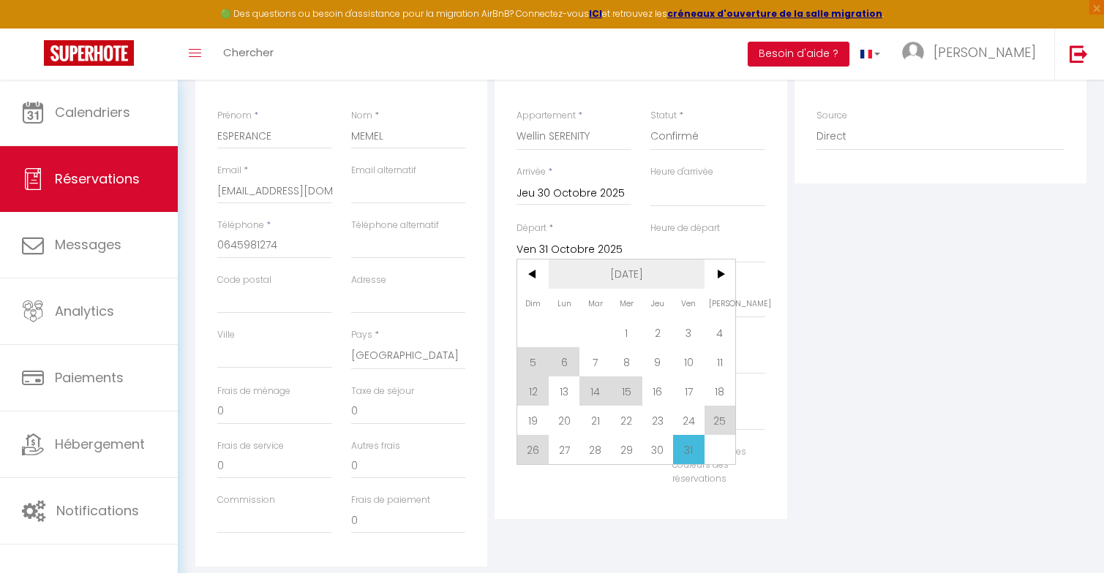
click at [724, 271] on span ">" at bounding box center [719, 274] width 31 height 29
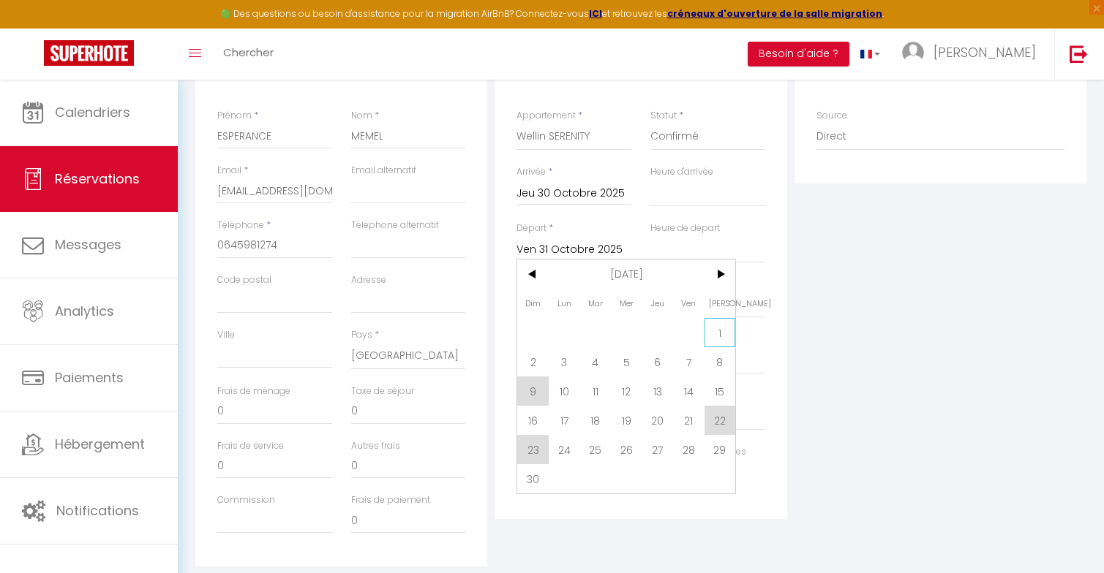
click at [715, 336] on span "1" at bounding box center [719, 332] width 31 height 29
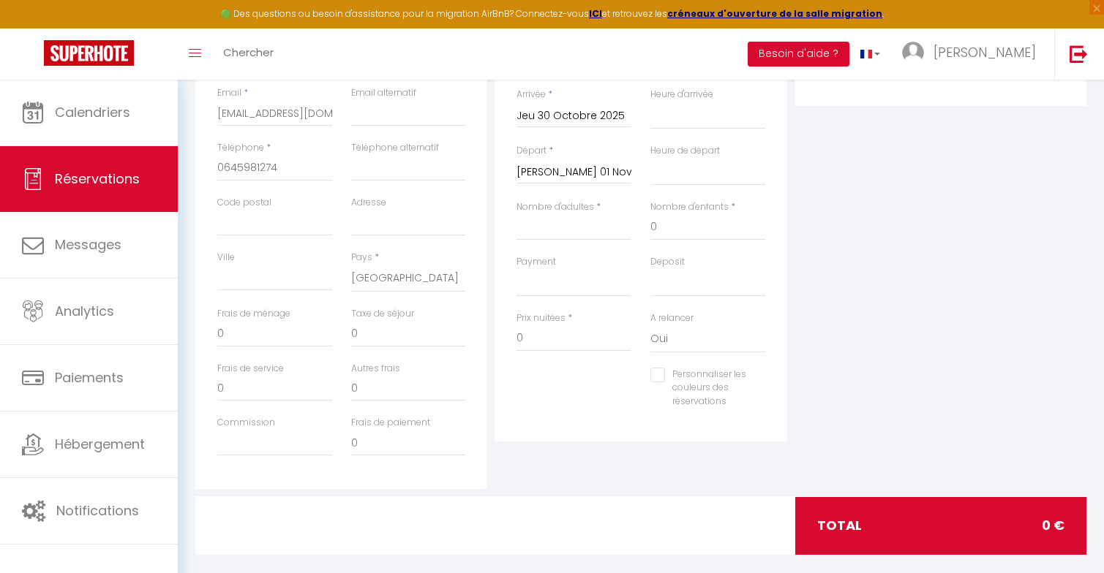
scroll to position [308, 0]
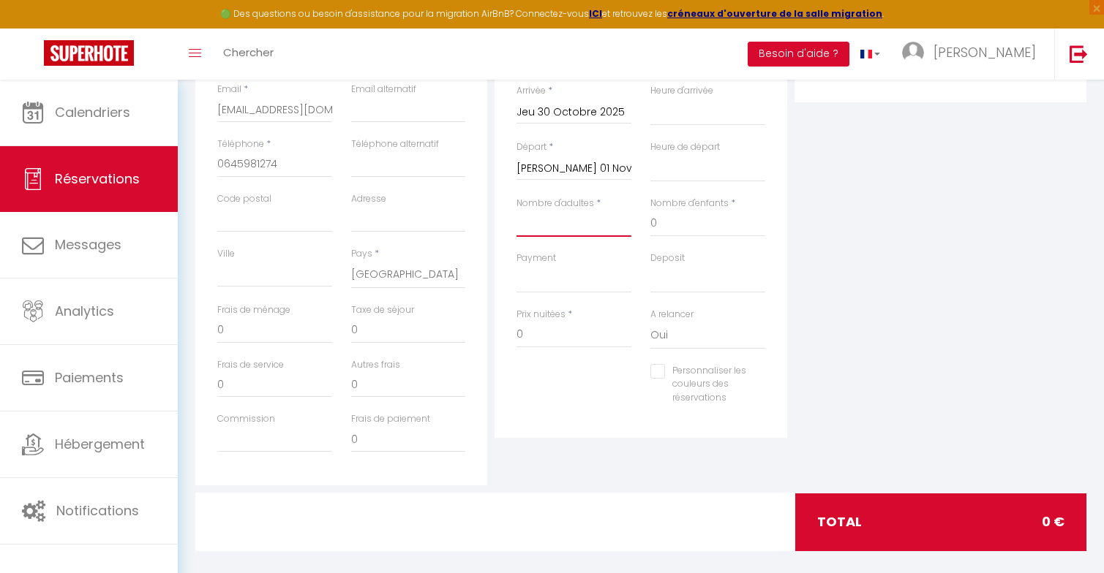
click at [576, 214] on input "Nombre d'adultes" at bounding box center [573, 224] width 115 height 26
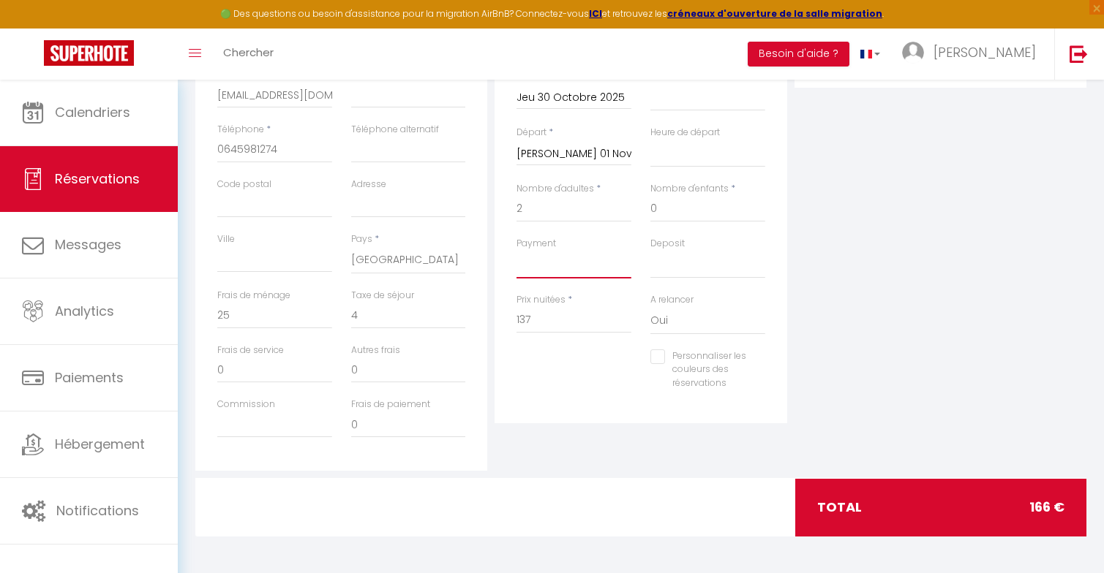
click at [554, 266] on select "OK KO" at bounding box center [573, 265] width 115 height 28
click at [548, 312] on input "137" at bounding box center [573, 320] width 115 height 26
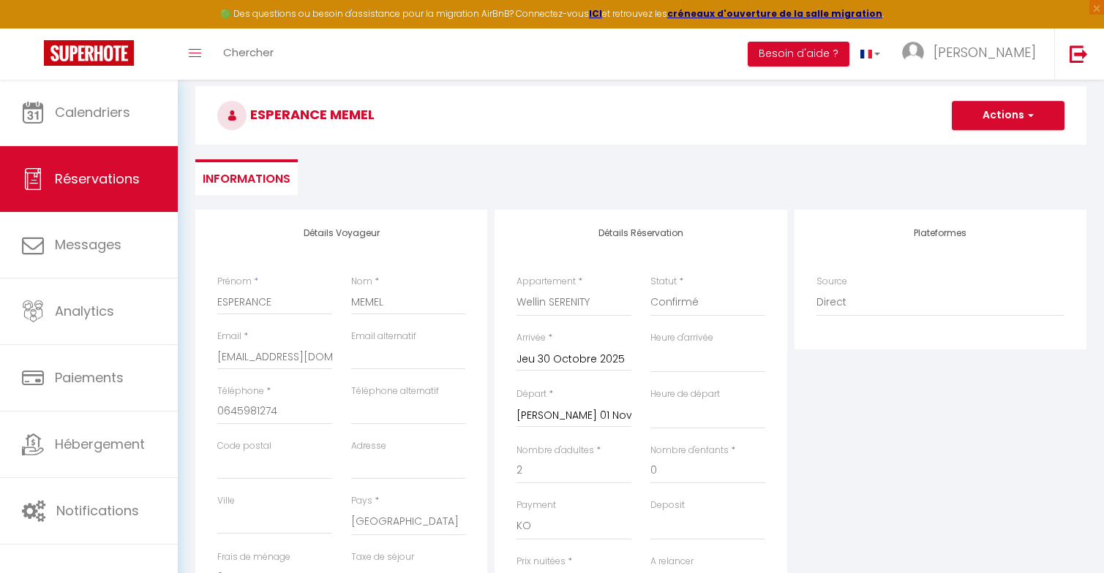
scroll to position [64, 0]
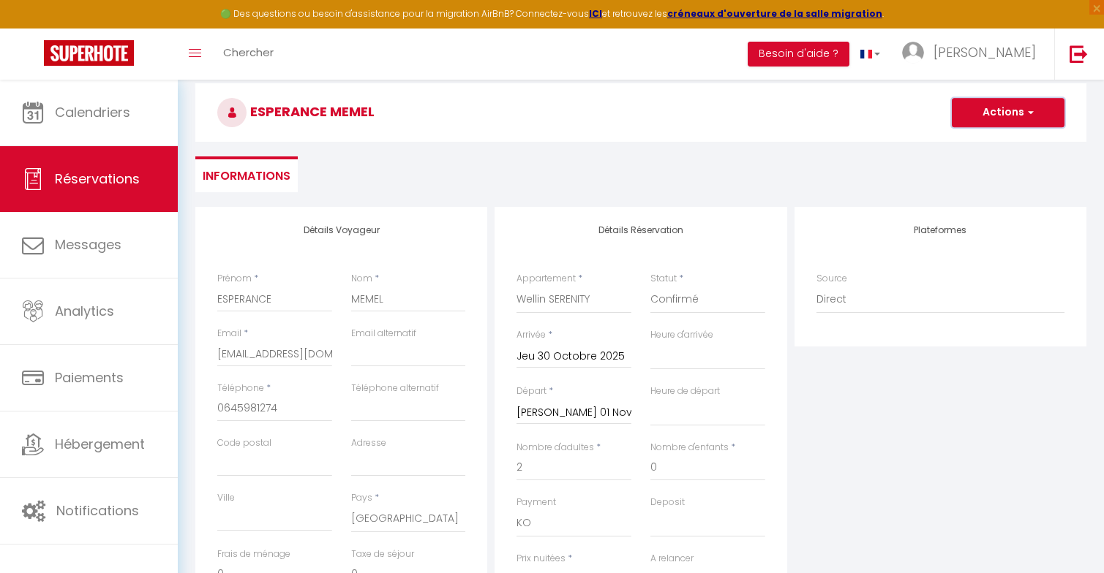
click at [990, 114] on button "Actions" at bounding box center [1008, 112] width 113 height 29
click at [974, 142] on link "Enregistrer" at bounding box center [994, 144] width 116 height 19
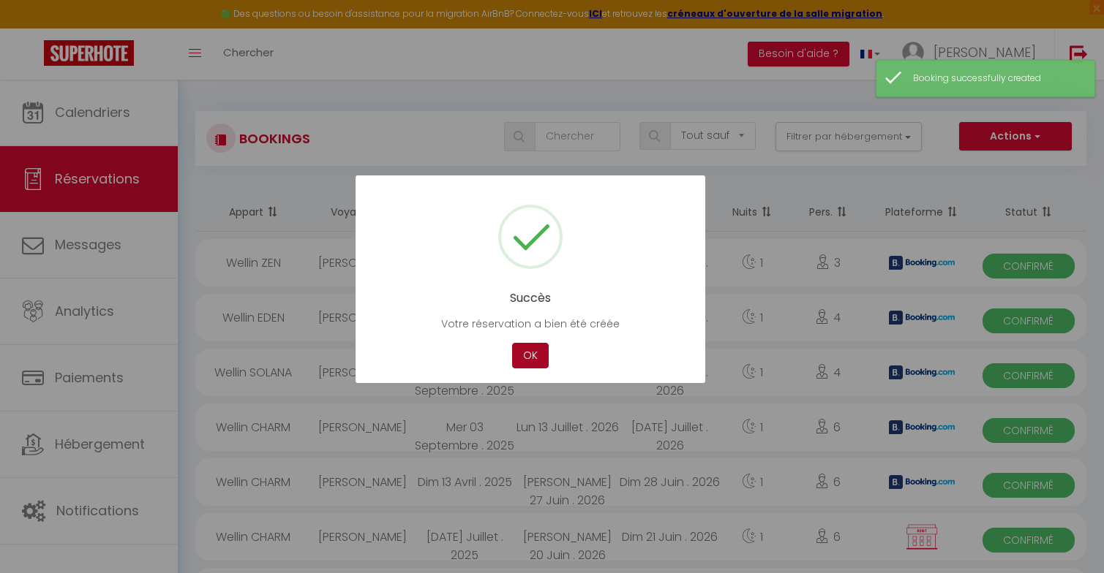
click at [524, 356] on button "OK" at bounding box center [530, 356] width 37 height 26
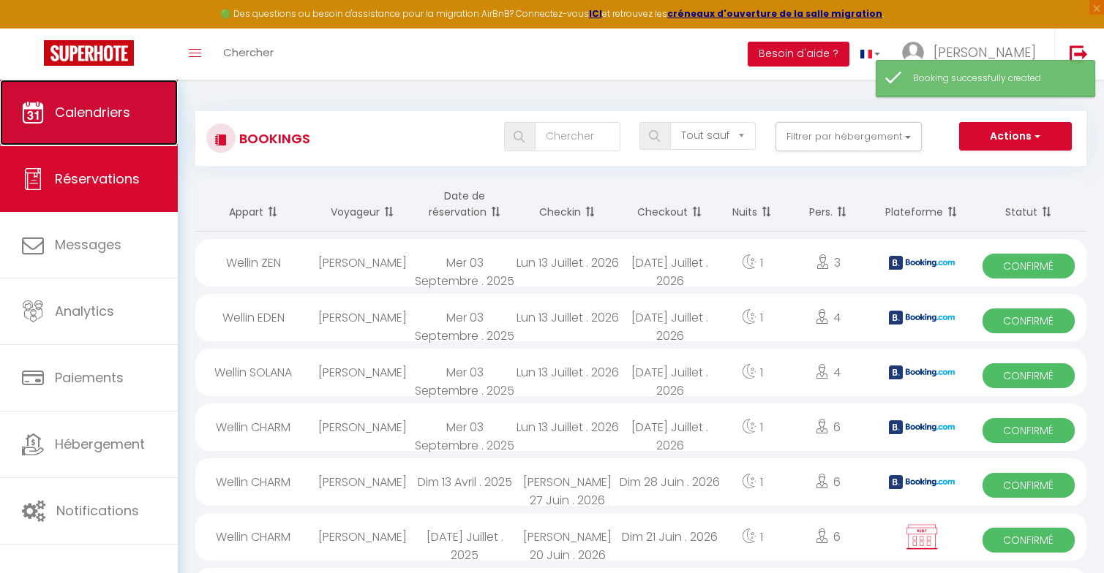
click at [96, 100] on link "Calendriers" at bounding box center [89, 113] width 178 height 66
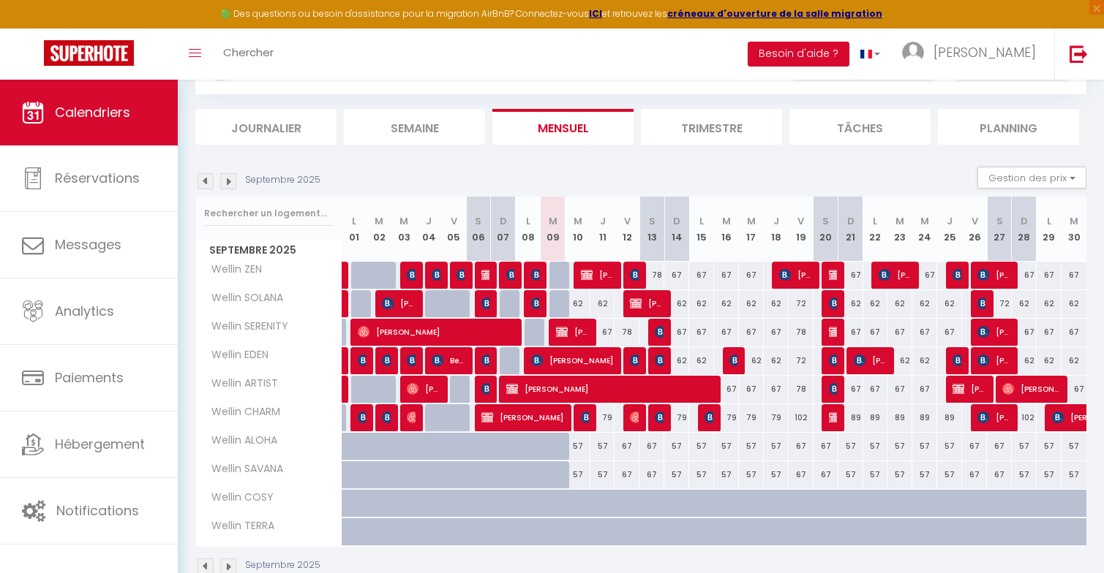
scroll to position [24, 0]
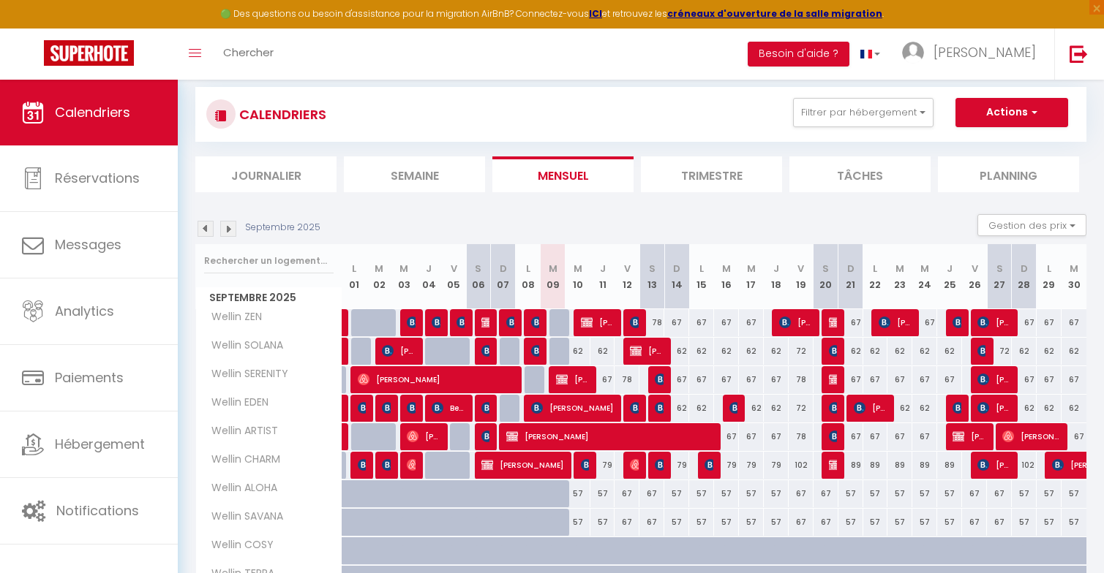
click at [227, 228] on img at bounding box center [228, 229] width 16 height 16
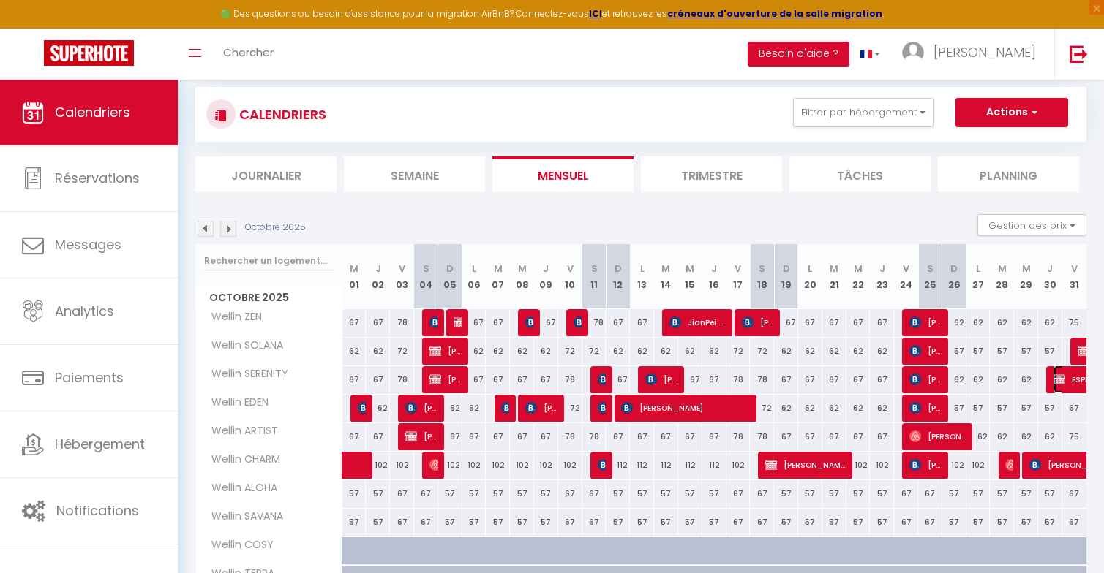
click at [1069, 383] on span "ESPERANCE MEMEL" at bounding box center [1086, 380] width 67 height 28
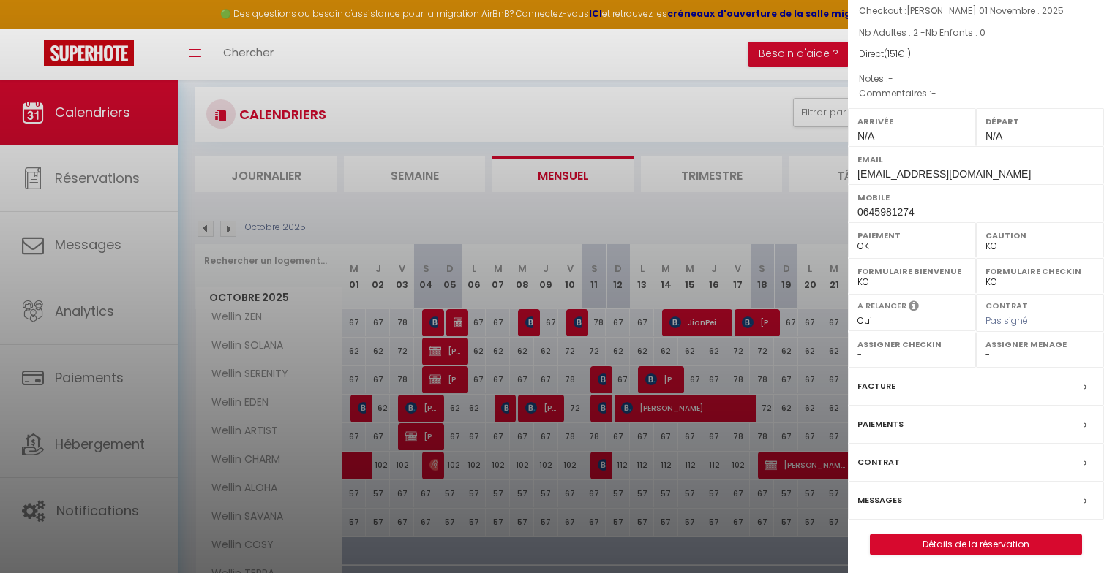
scroll to position [108, 0]
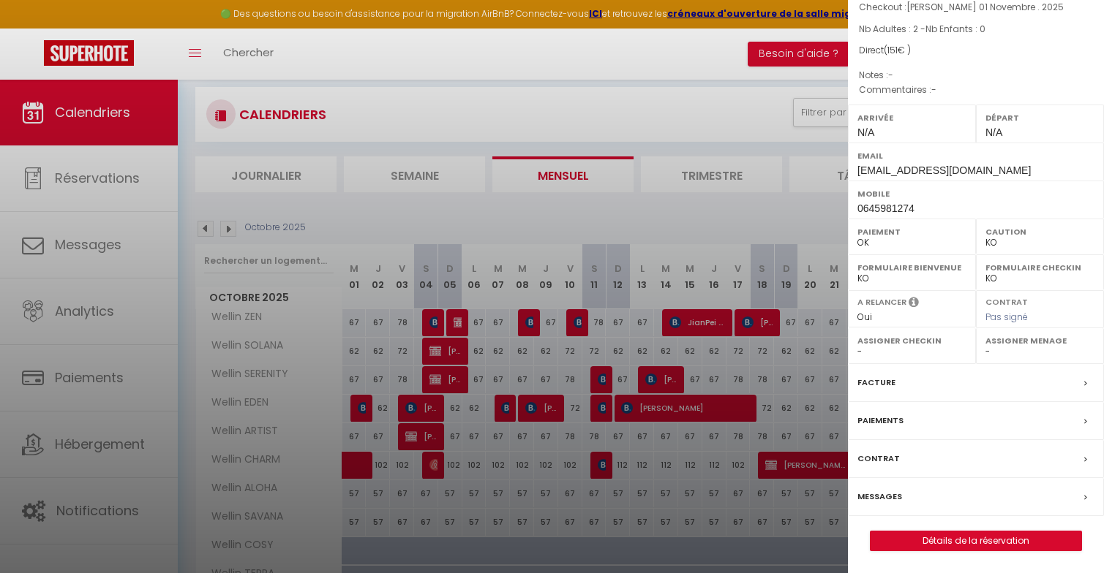
click at [877, 415] on label "Paiements" at bounding box center [880, 420] width 46 height 15
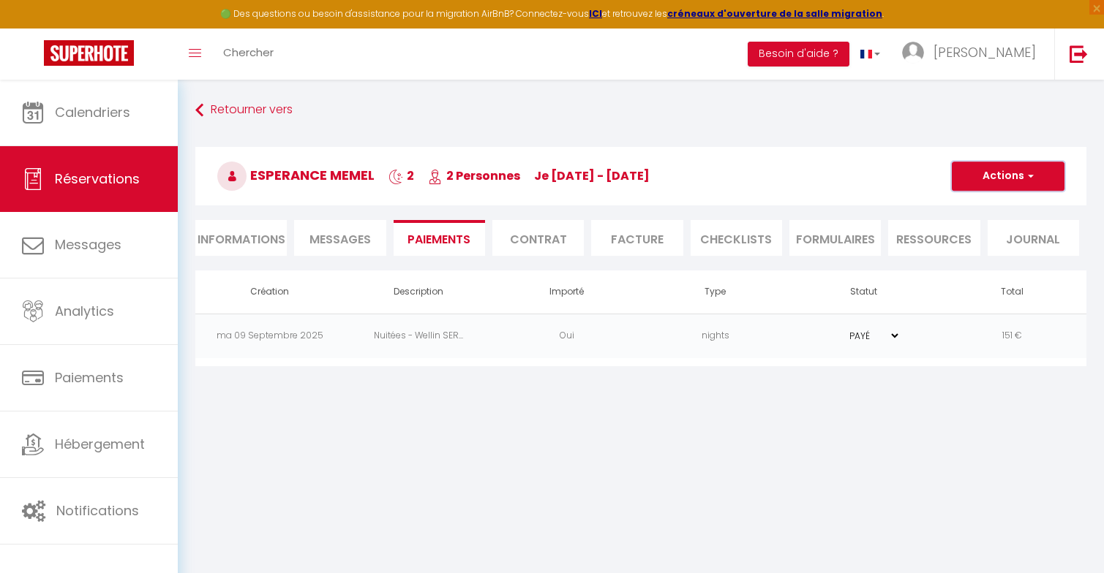
click at [988, 173] on button "Actions" at bounding box center [1008, 176] width 113 height 29
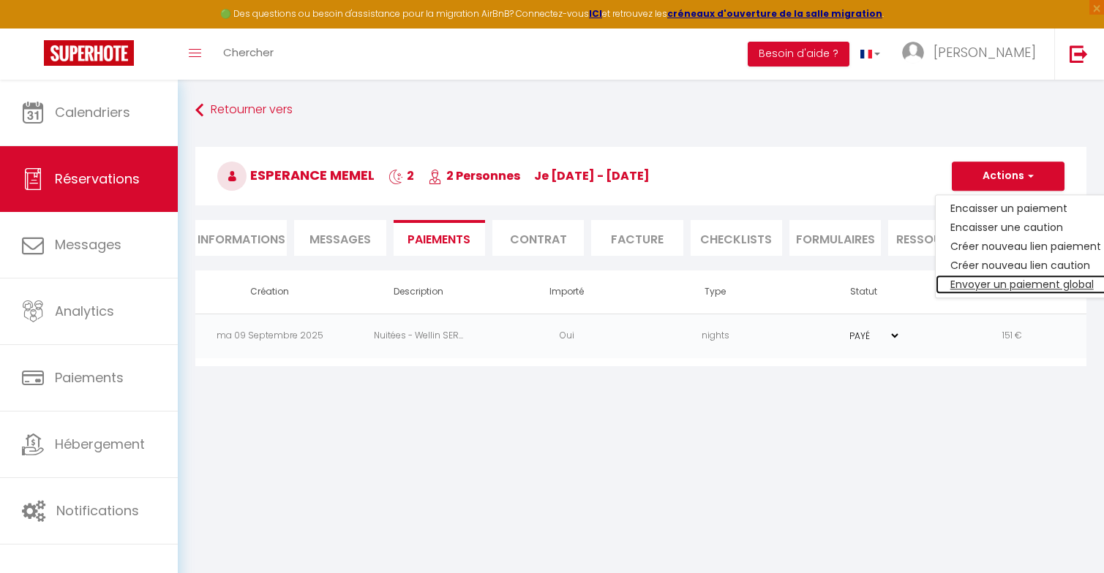
click at [982, 283] on link "Envoyer un paiement global" at bounding box center [1026, 284] width 180 height 19
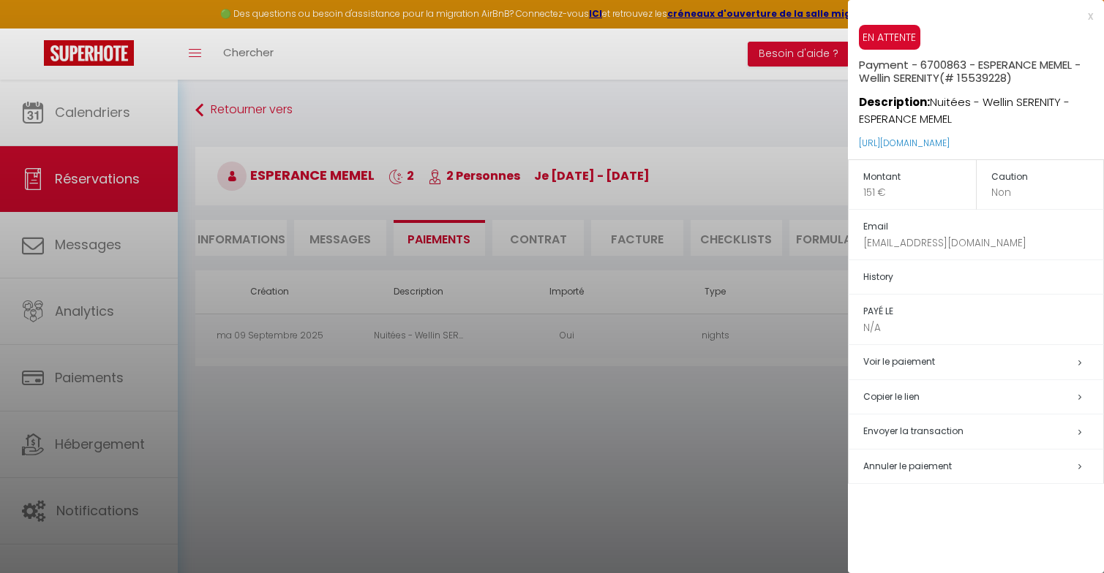
click at [898, 425] on span "Envoyer la transaction" at bounding box center [913, 431] width 100 height 12
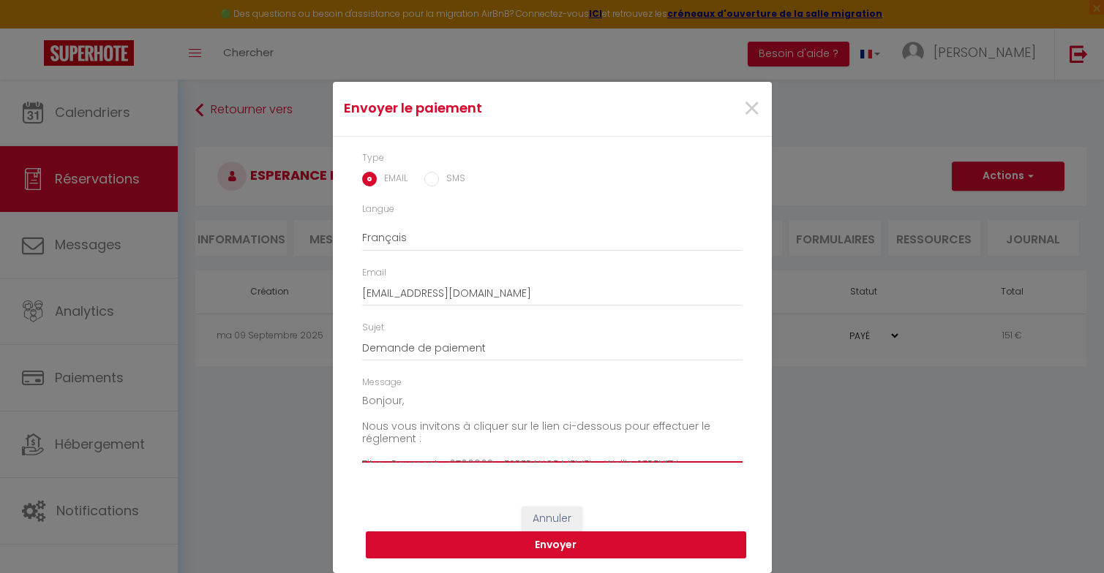
click at [399, 394] on textarea "Bonjour, Nous vous invitons à cliquer sur le lien ci-dessous pour effectuer le …" at bounding box center [552, 427] width 380 height 74
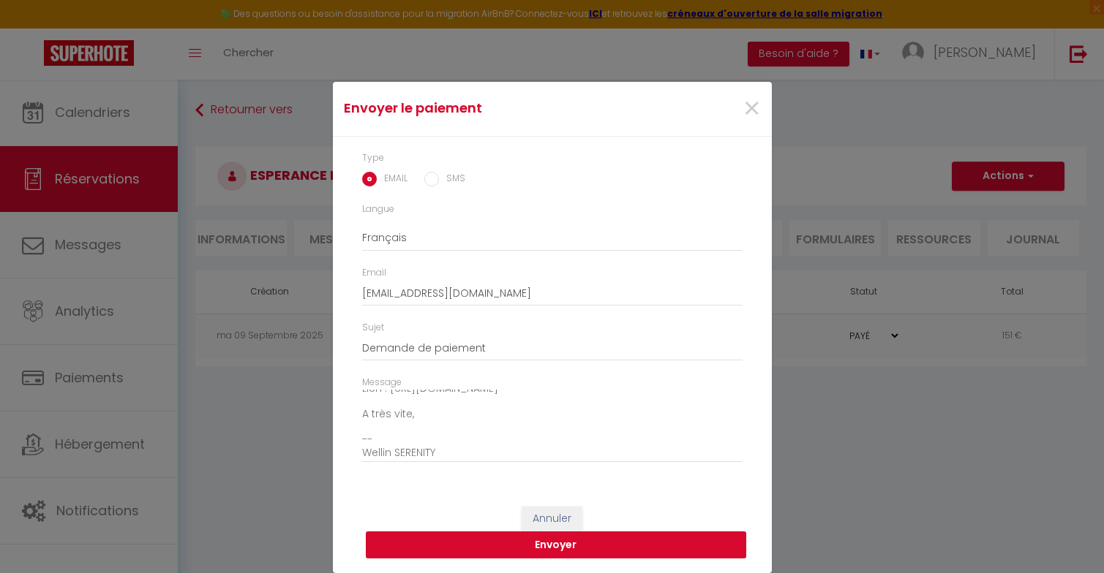
click at [514, 534] on button "Envoyer" at bounding box center [556, 546] width 380 height 28
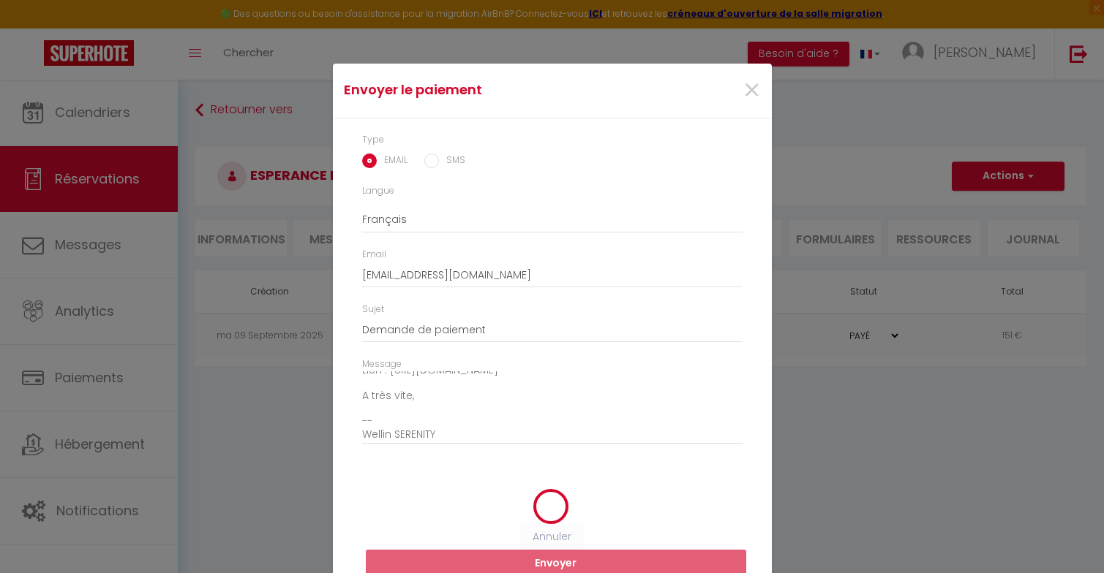
scroll to position [0, 0]
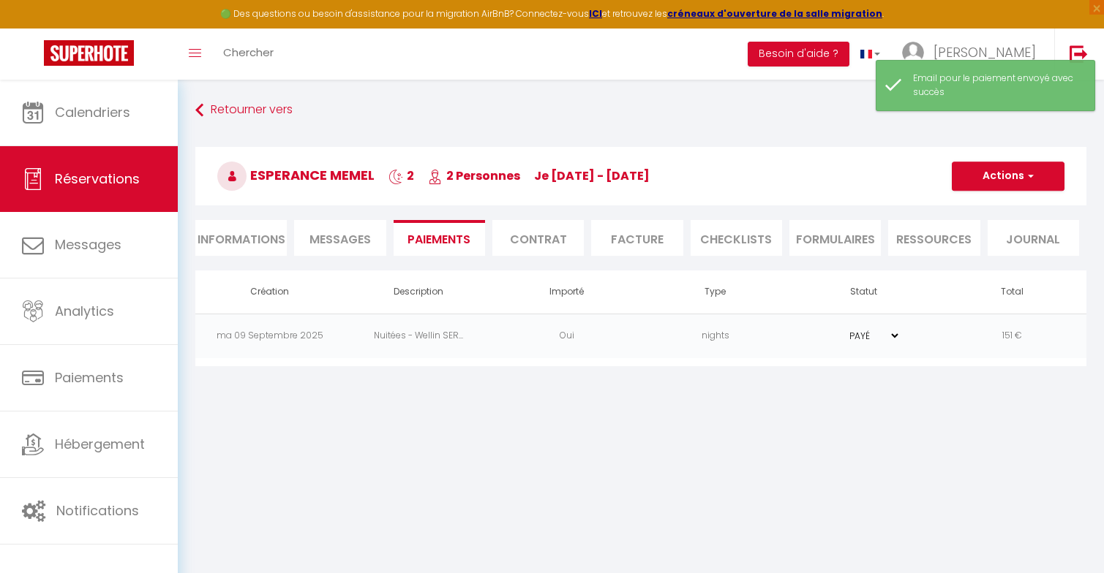
click at [856, 332] on select "PAYÉ EN ATTENTE" at bounding box center [863, 336] width 73 height 14
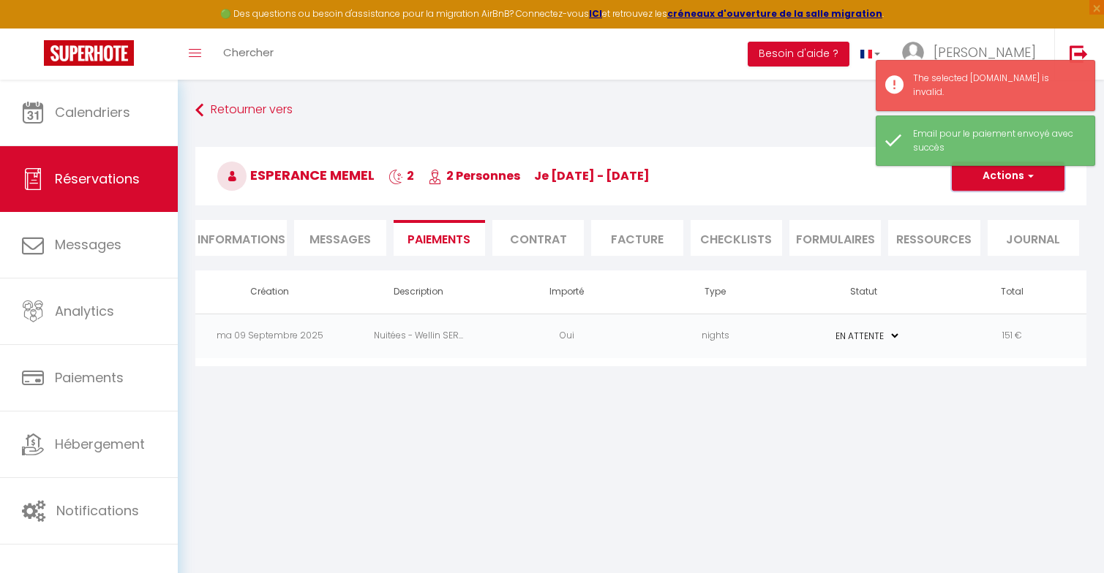
click at [988, 163] on button "Actions" at bounding box center [1008, 176] width 113 height 29
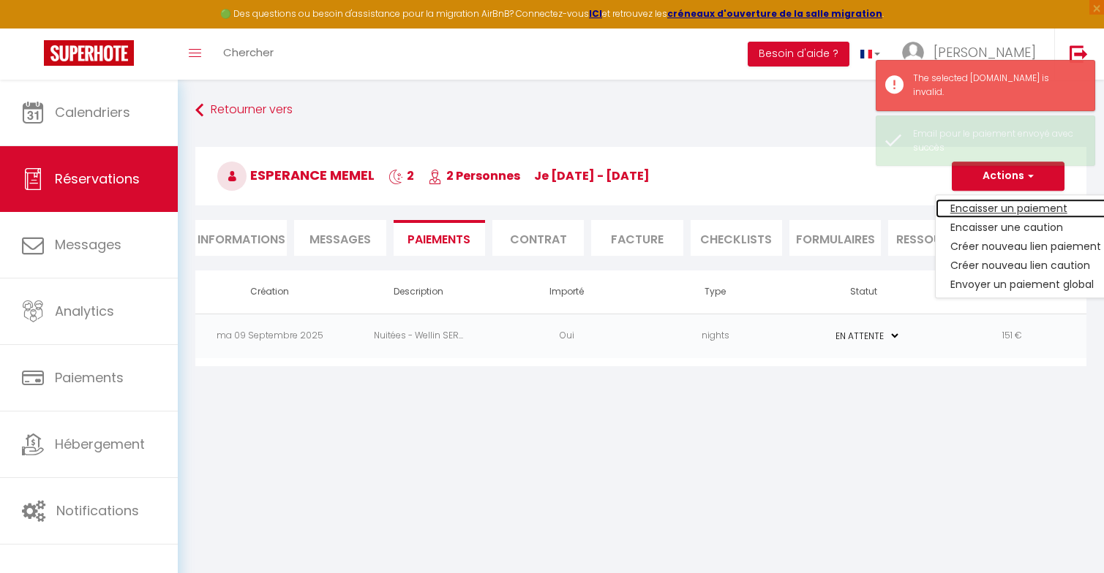
click at [982, 203] on link "Encaisser un paiement" at bounding box center [1026, 208] width 180 height 19
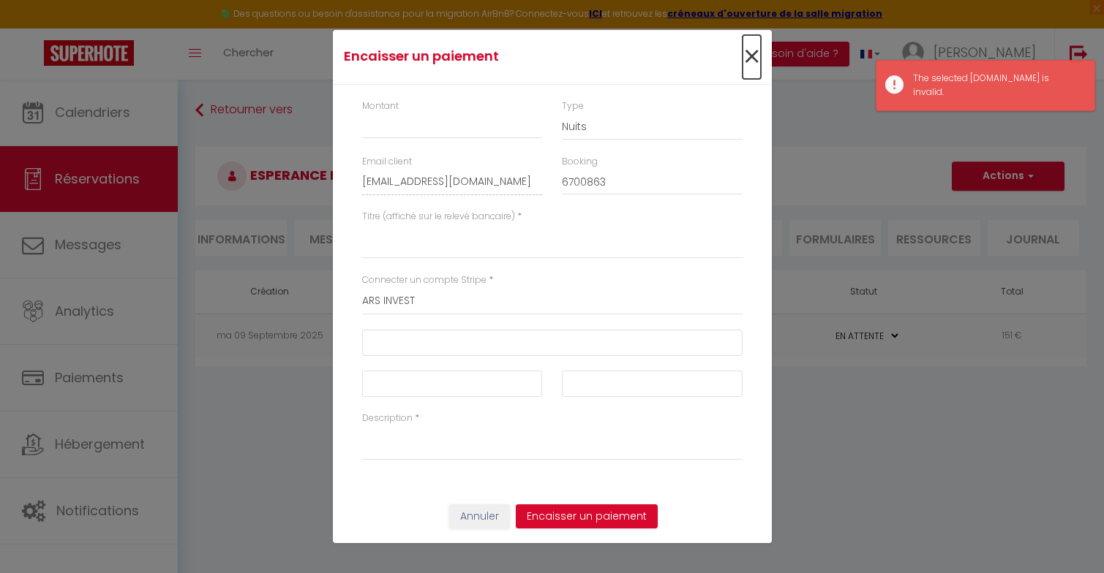
click at [755, 53] on span "×" at bounding box center [751, 57] width 18 height 44
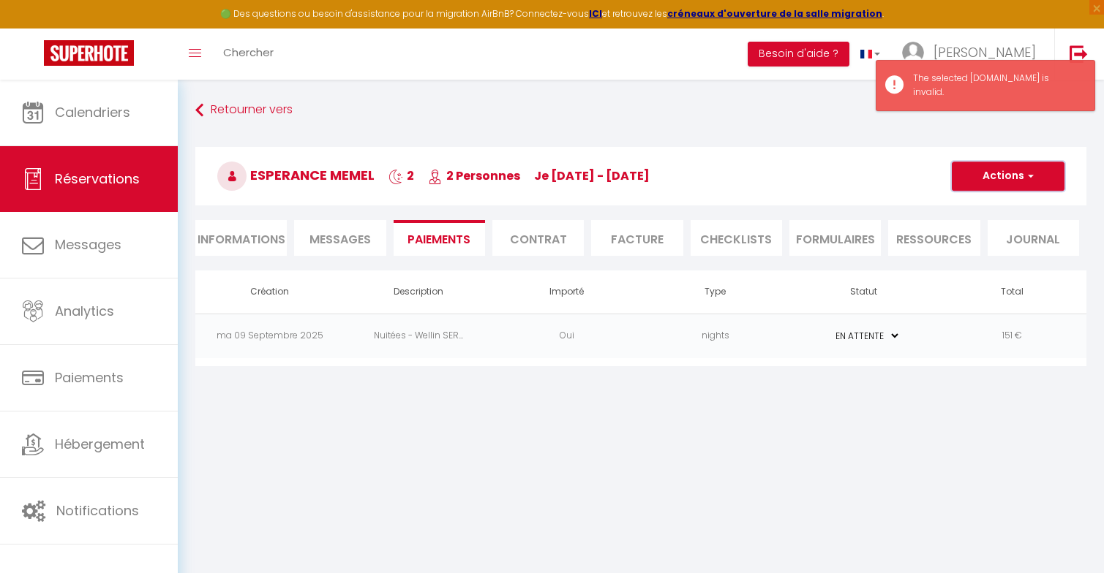
click at [993, 180] on button "Actions" at bounding box center [1008, 176] width 113 height 29
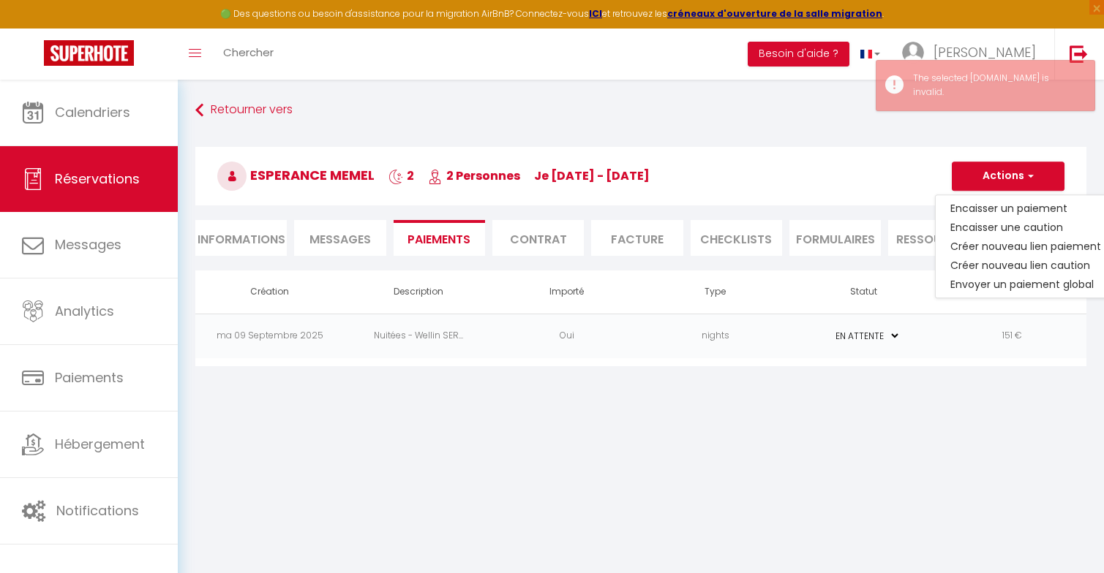
click at [250, 233] on li "Informations" at bounding box center [240, 238] width 91 height 36
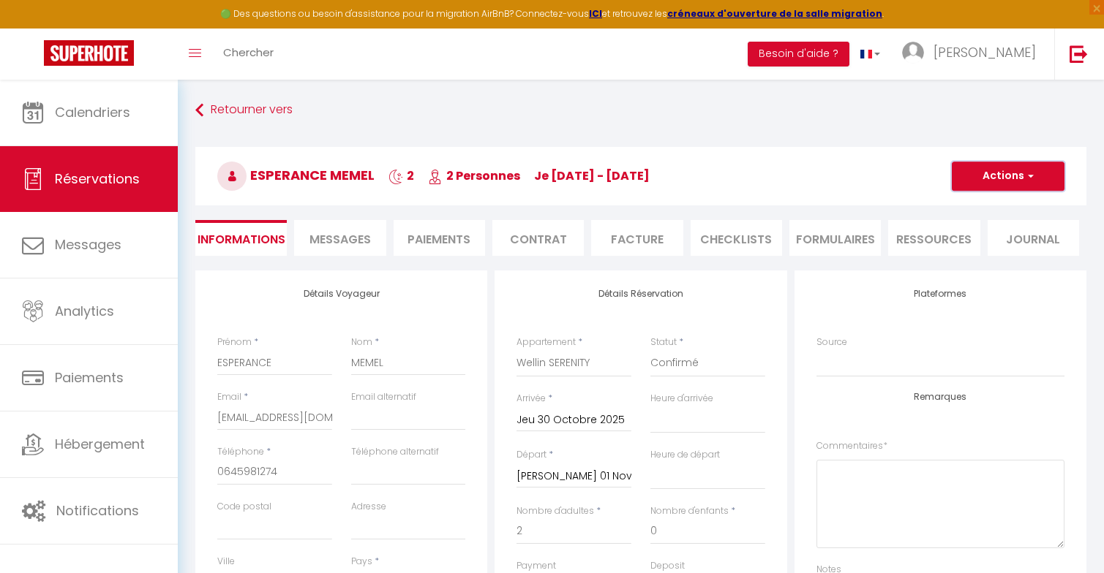
click at [1034, 185] on button "Actions" at bounding box center [1008, 176] width 113 height 29
click at [972, 212] on link "Enregistrer" at bounding box center [994, 208] width 116 height 19
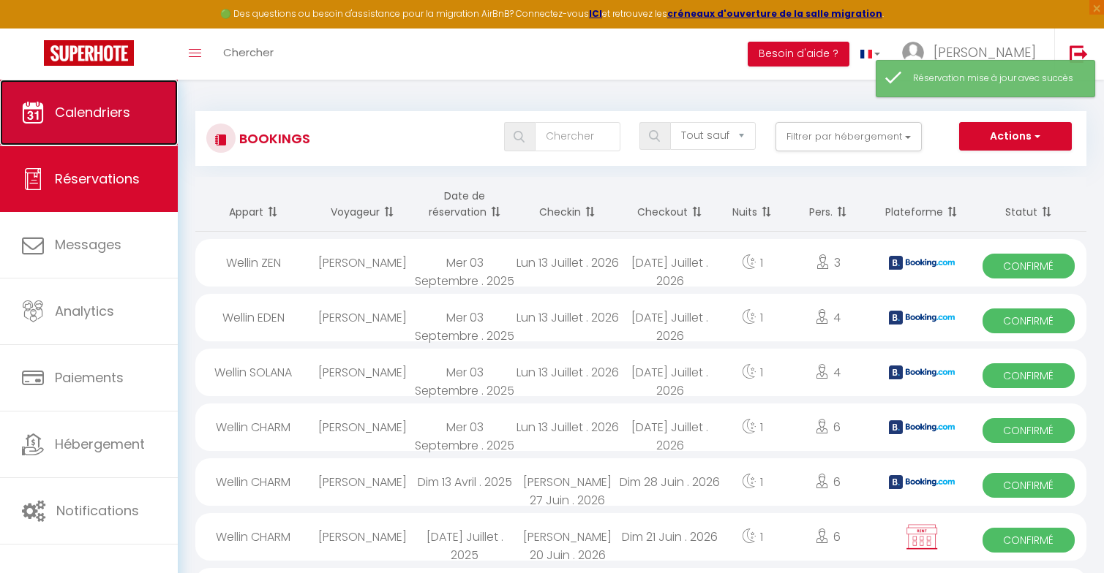
click at [20, 99] on link "Calendriers" at bounding box center [89, 113] width 178 height 66
